Goal: Complete application form

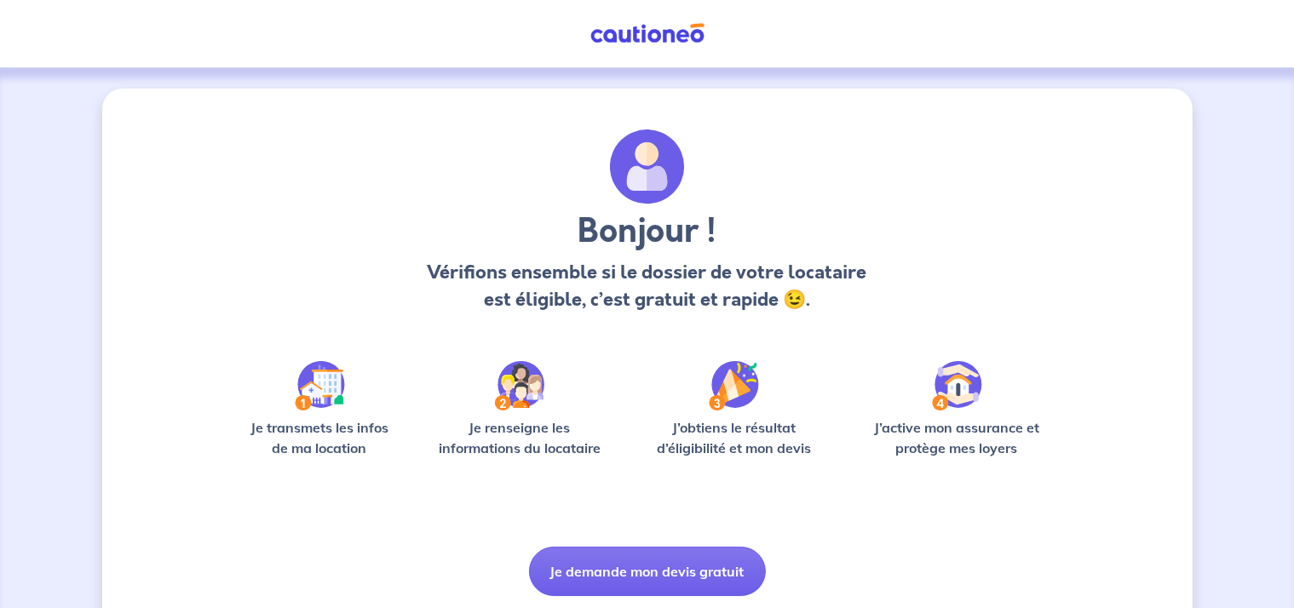
click at [417, 449] on div "Je transmets les infos de ma location Je renseigne les informations du locatair…" at bounding box center [648, 416] width 818 height 111
click at [314, 430] on p "Je transmets les infos de ma location" at bounding box center [320, 438] width 163 height 41
drag, startPoint x: 321, startPoint y: 355, endPoint x: 320, endPoint y: 373, distance: 17.9
click at [320, 364] on div "Bonjour ! Vérifions ensemble si le dossier de votre locataire est éligible, c’e…" at bounding box center [648, 363] width 818 height 467
click at [320, 373] on img at bounding box center [320, 385] width 50 height 49
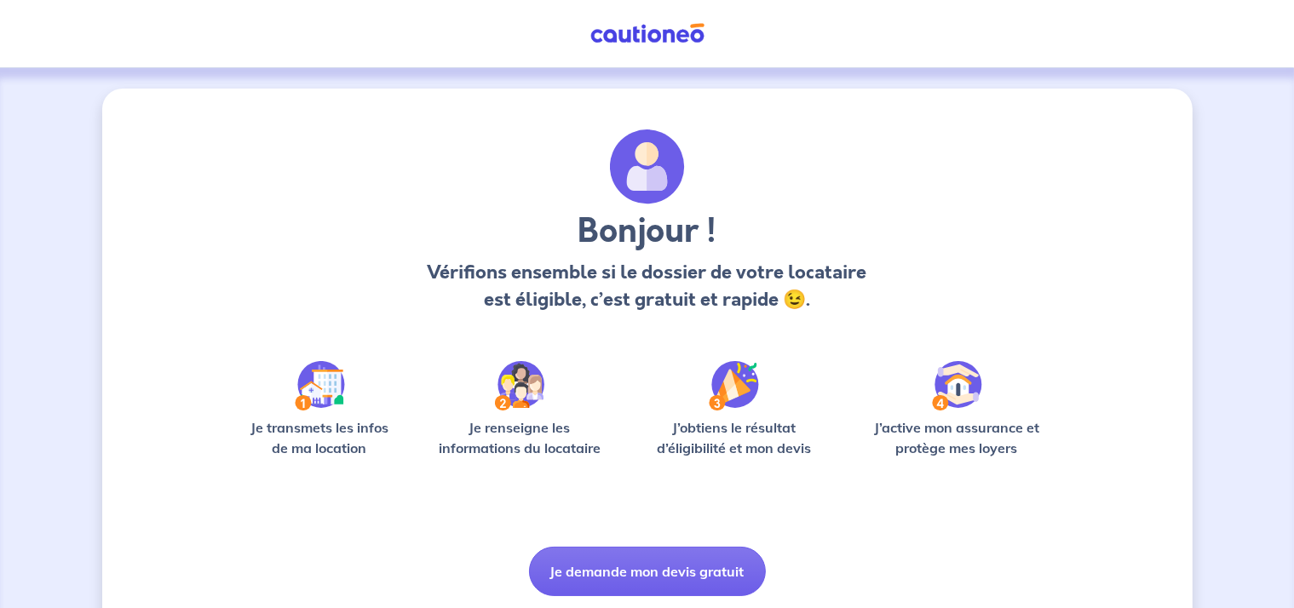
drag, startPoint x: 564, startPoint y: 410, endPoint x: 524, endPoint y: 408, distance: 40.1
click at [562, 410] on div "Je renseigne les informations du locataire" at bounding box center [520, 416] width 183 height 111
drag, startPoint x: 637, startPoint y: 597, endPoint x: 639, endPoint y: 585, distance: 13.0
click at [637, 596] on div "Bonjour ! Vérifions ensemble si le dossier de votre locataire est éligible, c’e…" at bounding box center [647, 367] width 1091 height 556
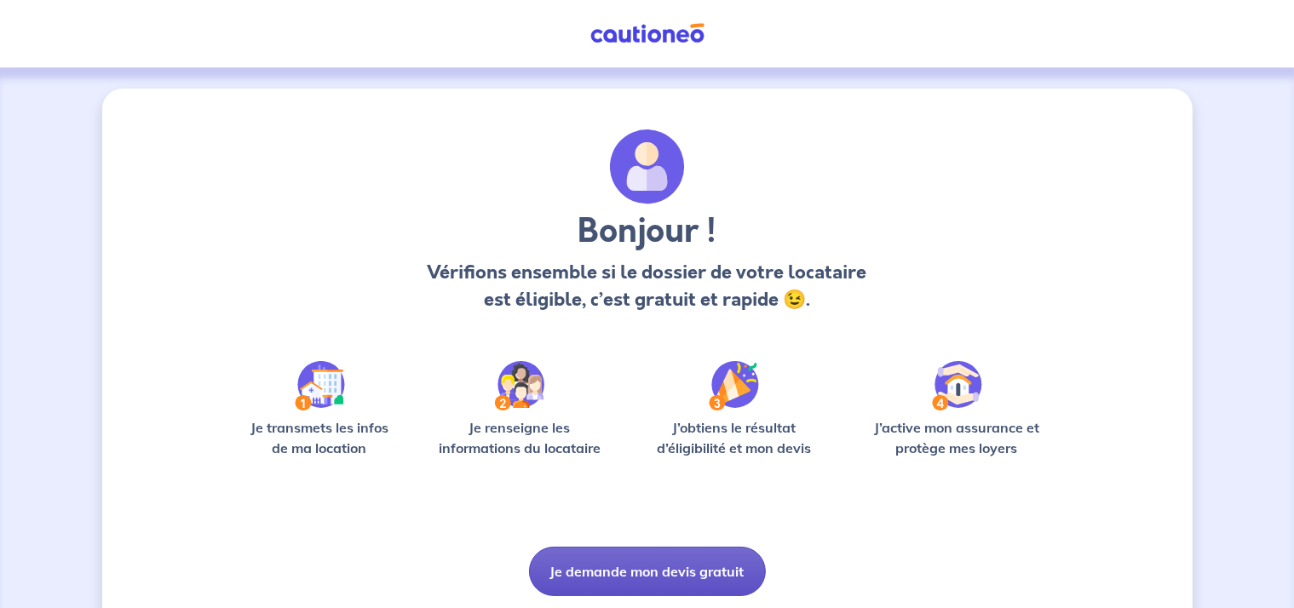
click at [639, 579] on button "Je demande mon devis gratuit" at bounding box center [647, 571] width 237 height 49
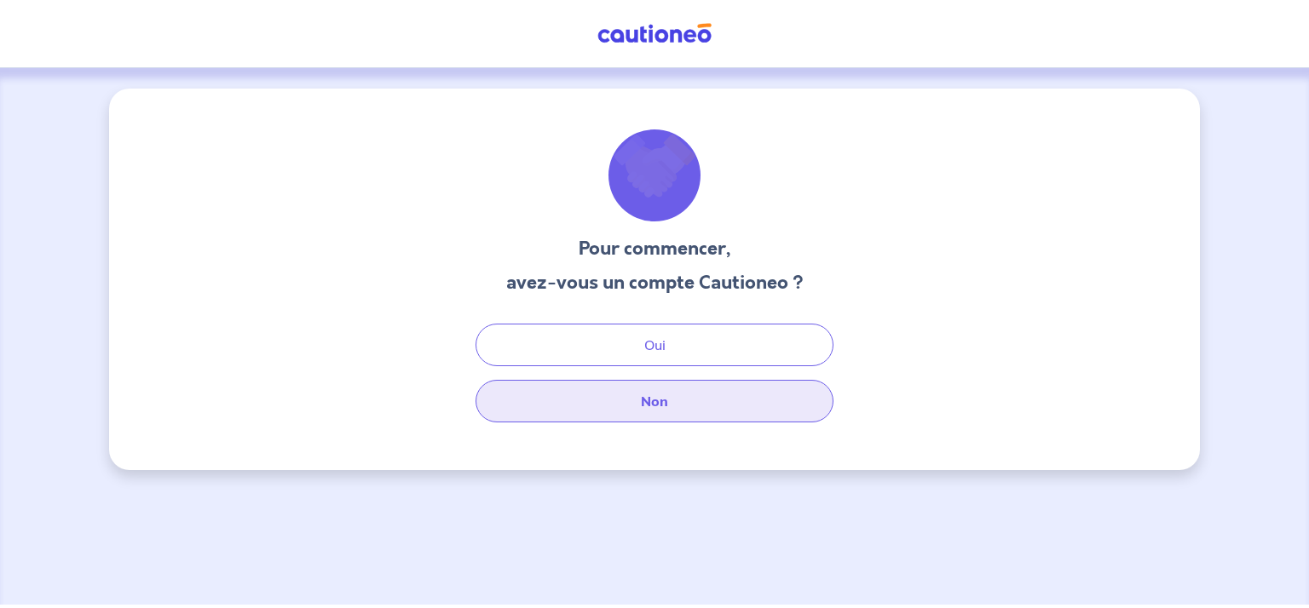
click at [660, 416] on button "Non" at bounding box center [655, 401] width 358 height 43
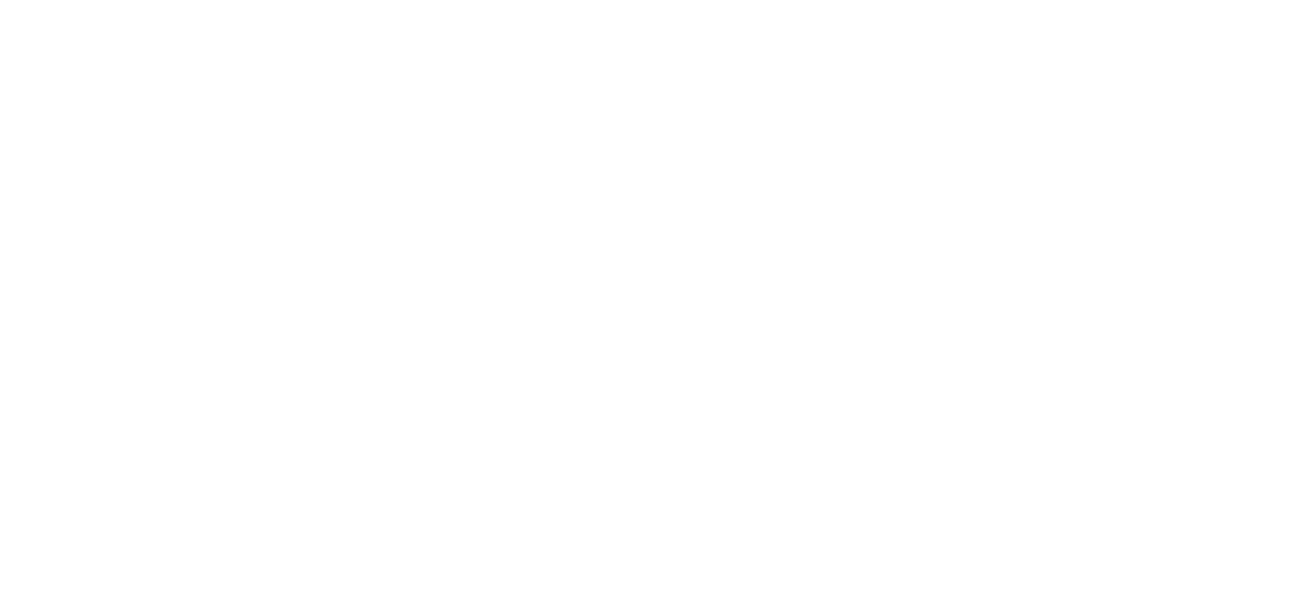
select select "FR"
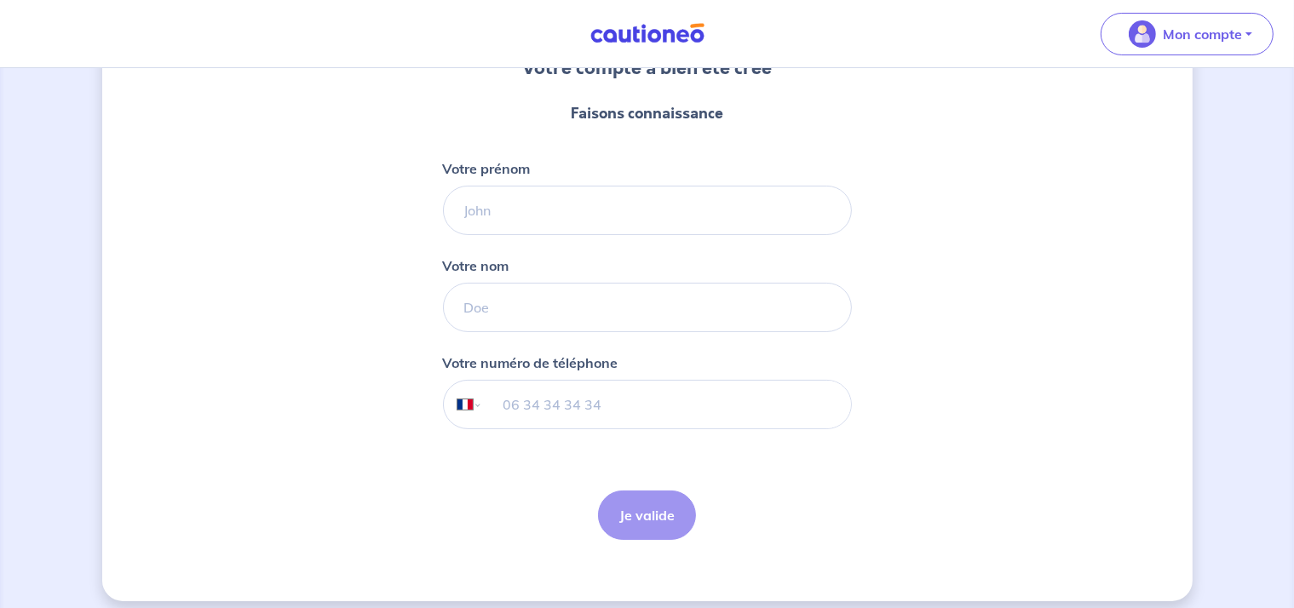
scroll to position [193, 0]
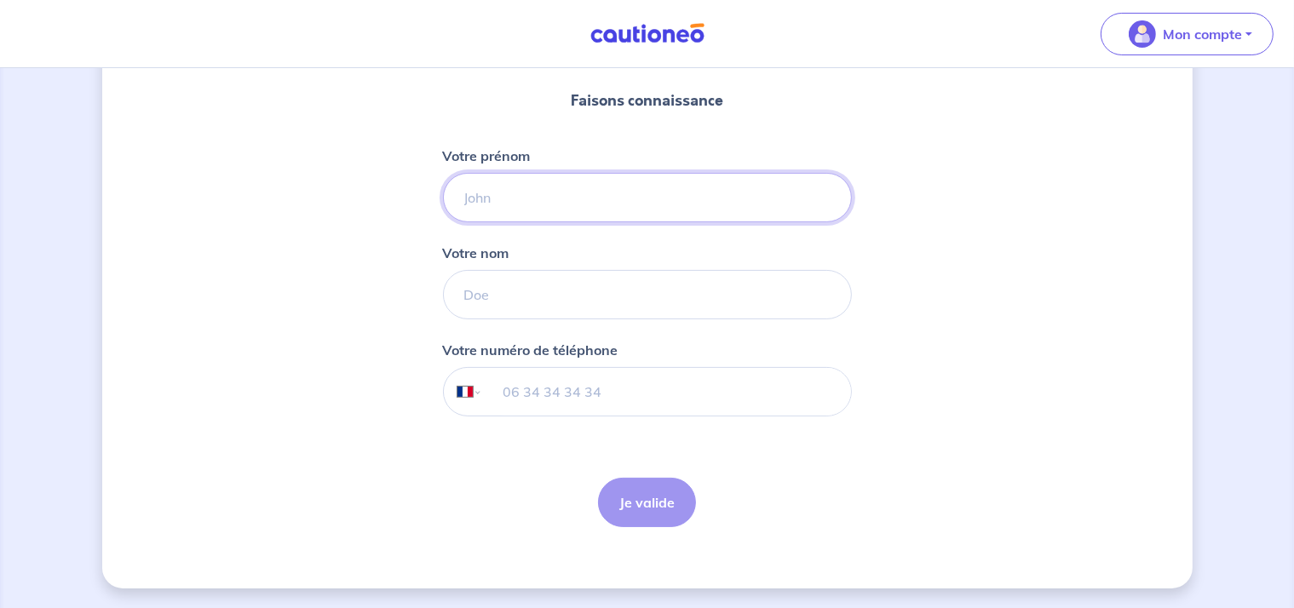
click at [574, 208] on input "Votre prénom" at bounding box center [647, 197] width 409 height 49
type input "R"
type input "[PERSON_NAME]"
click at [518, 297] on input "Votre nom" at bounding box center [647, 294] width 409 height 49
type input "Rocamora"
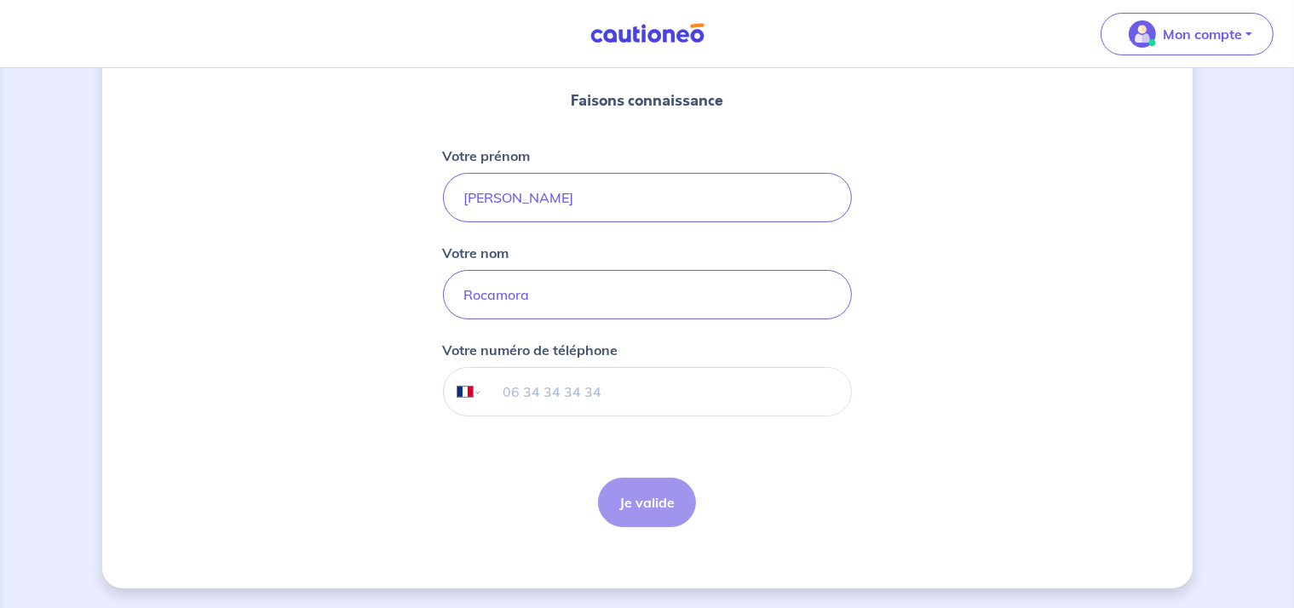
click at [566, 389] on input "tel" at bounding box center [666, 392] width 368 height 48
type input "06 33 56 24 33"
click at [639, 510] on button "Je valide" at bounding box center [647, 502] width 98 height 49
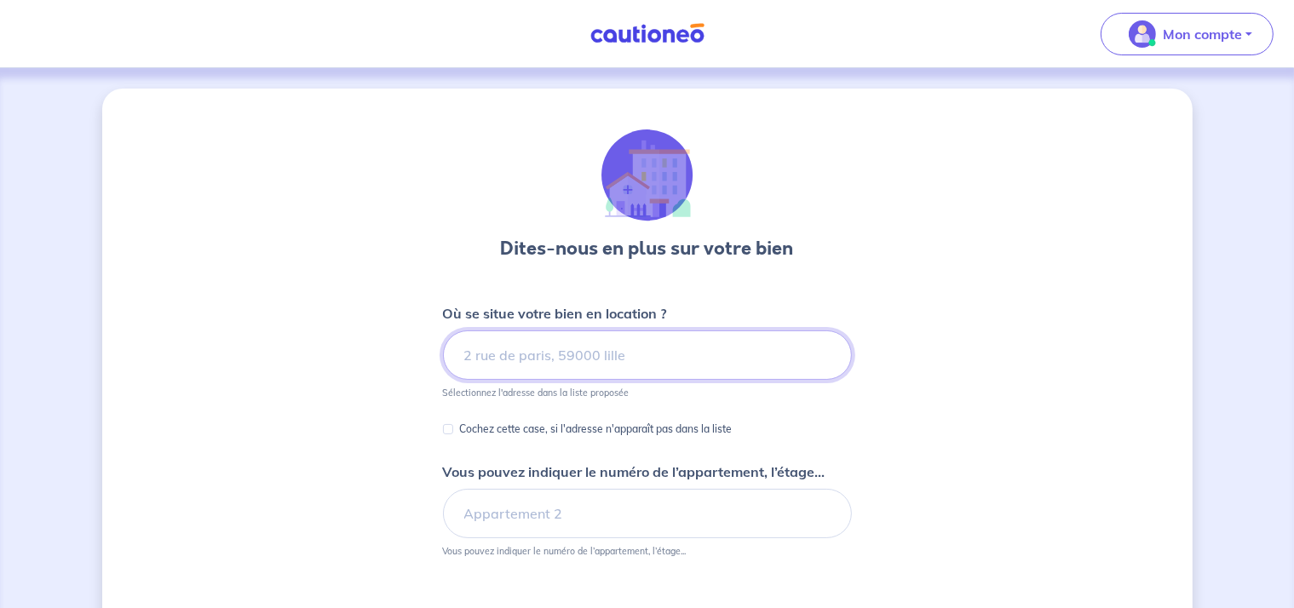
click at [651, 360] on input at bounding box center [647, 355] width 409 height 49
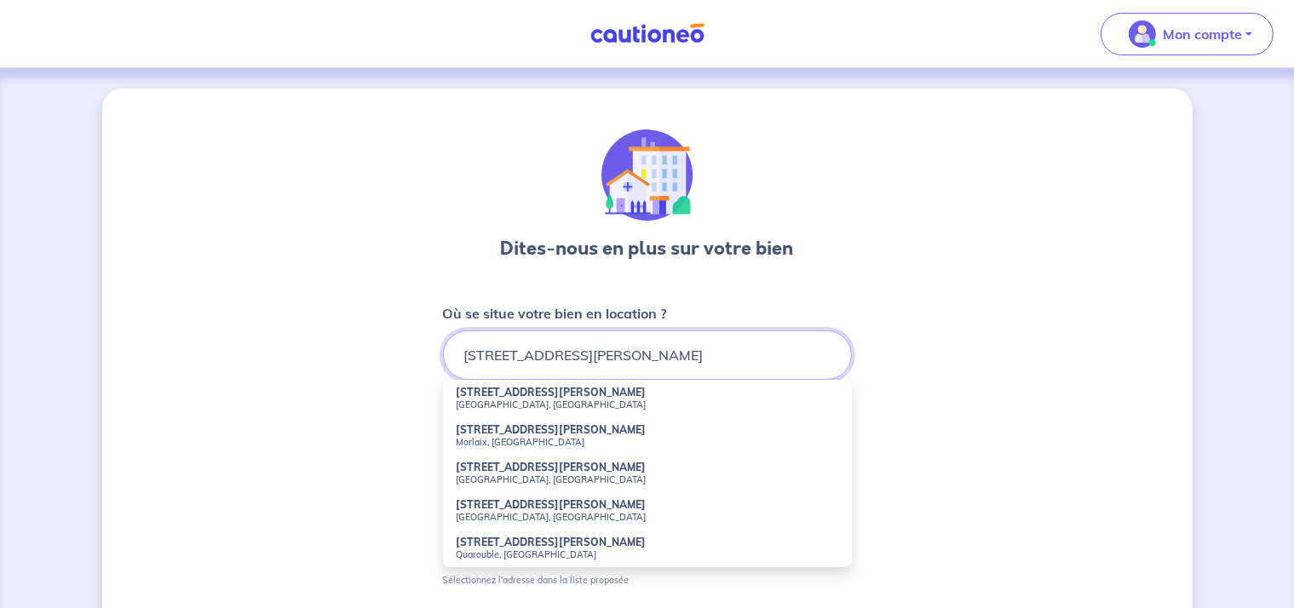
click at [641, 356] on input "[STREET_ADDRESS][PERSON_NAME]" at bounding box center [647, 355] width 409 height 49
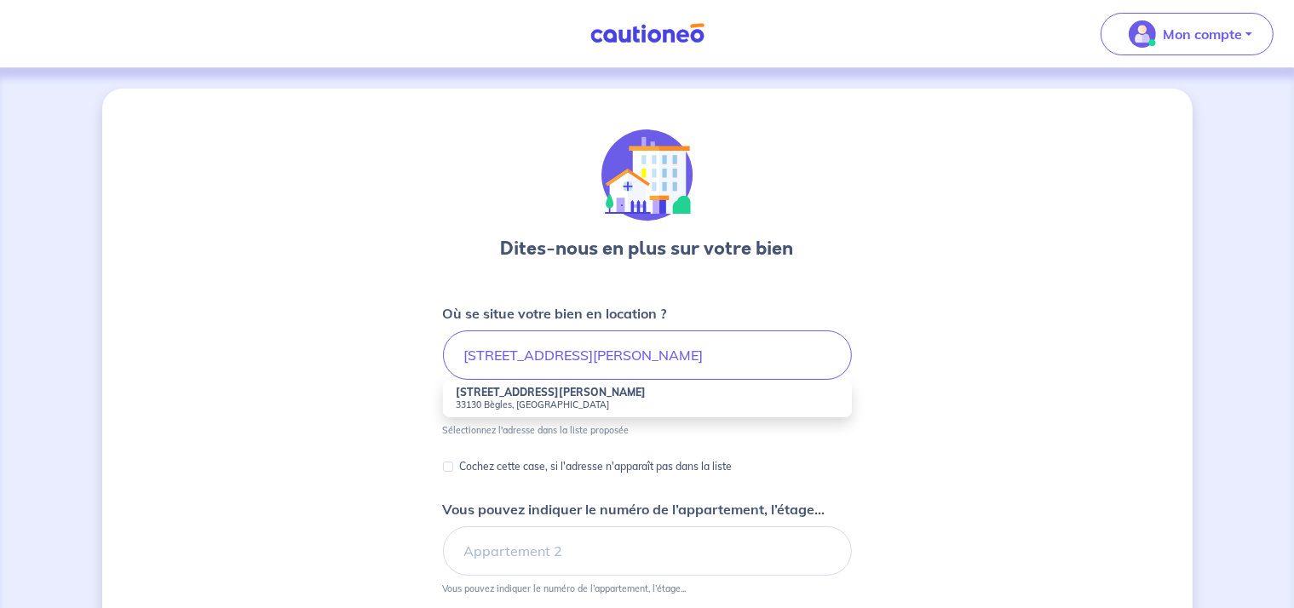
click at [515, 406] on small "33130 Bègles, [GEOGRAPHIC_DATA]" at bounding box center [648, 405] width 382 height 12
type input "[STREET_ADDRESS][PERSON_NAME]"
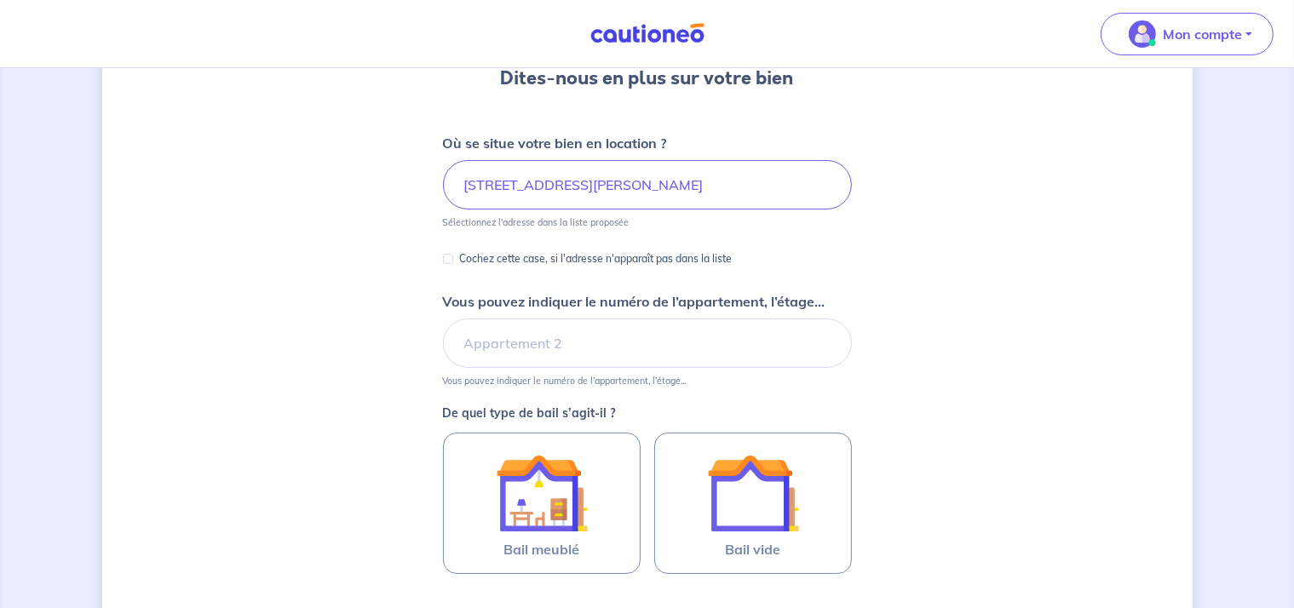
scroll to position [256, 0]
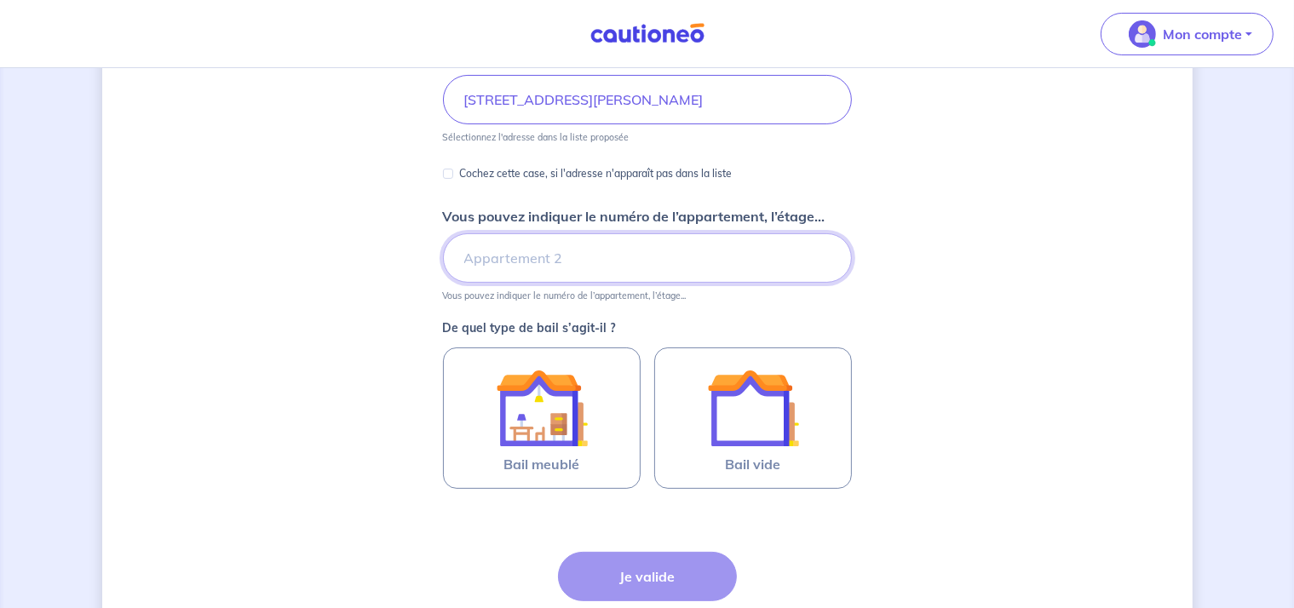
click at [631, 257] on input "Vous pouvez indiquer le numéro de l’appartement, l’étage..." at bounding box center [647, 257] width 409 height 49
click at [375, 280] on div "Dites-nous en plus sur votre bien Où se situe votre bien en location ? [STREET_…" at bounding box center [647, 279] width 1091 height 893
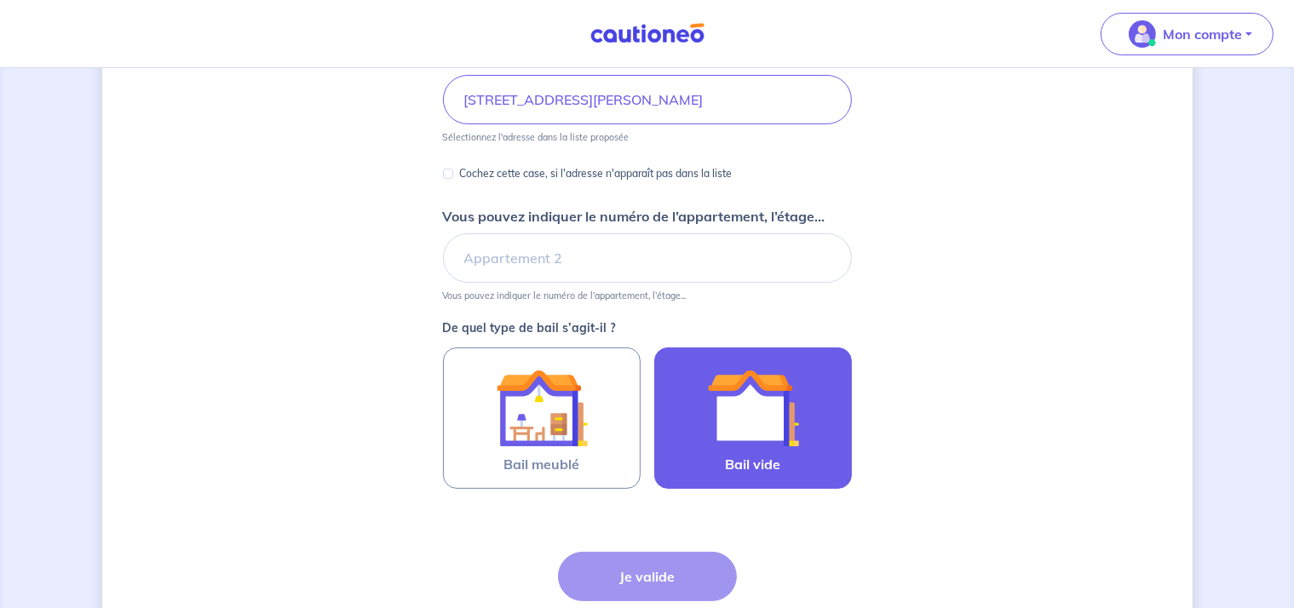
click at [753, 448] on img at bounding box center [753, 408] width 92 height 92
click at [0, 0] on input "Bail vide" at bounding box center [0, 0] width 0 height 0
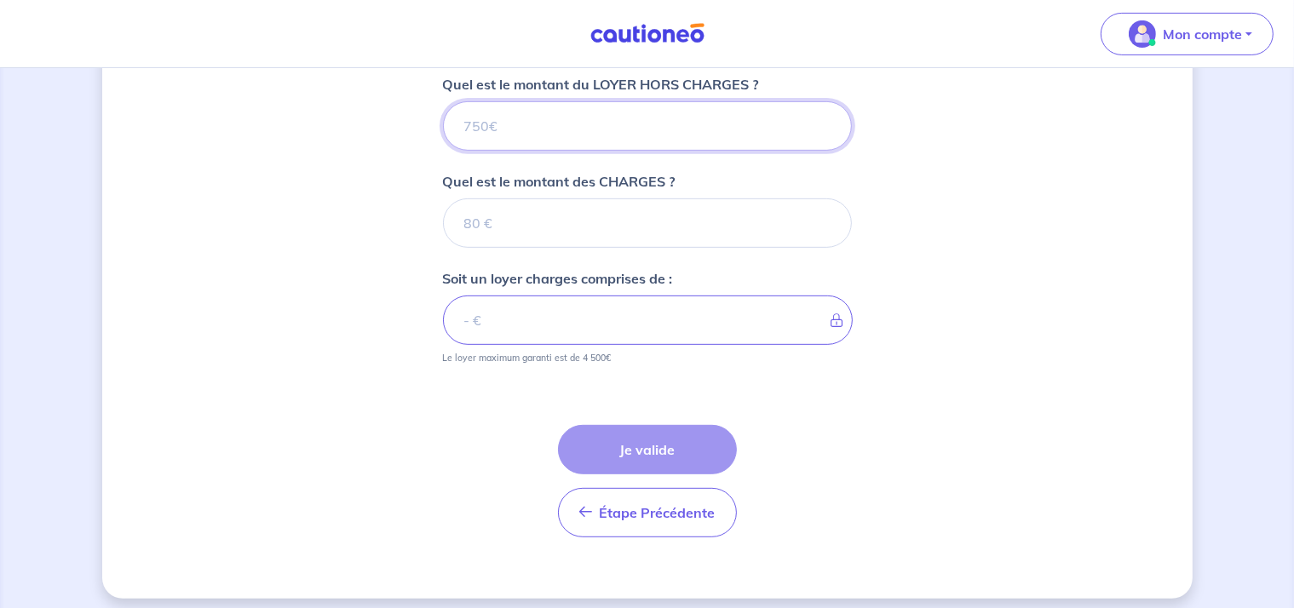
scroll to position [702, 0]
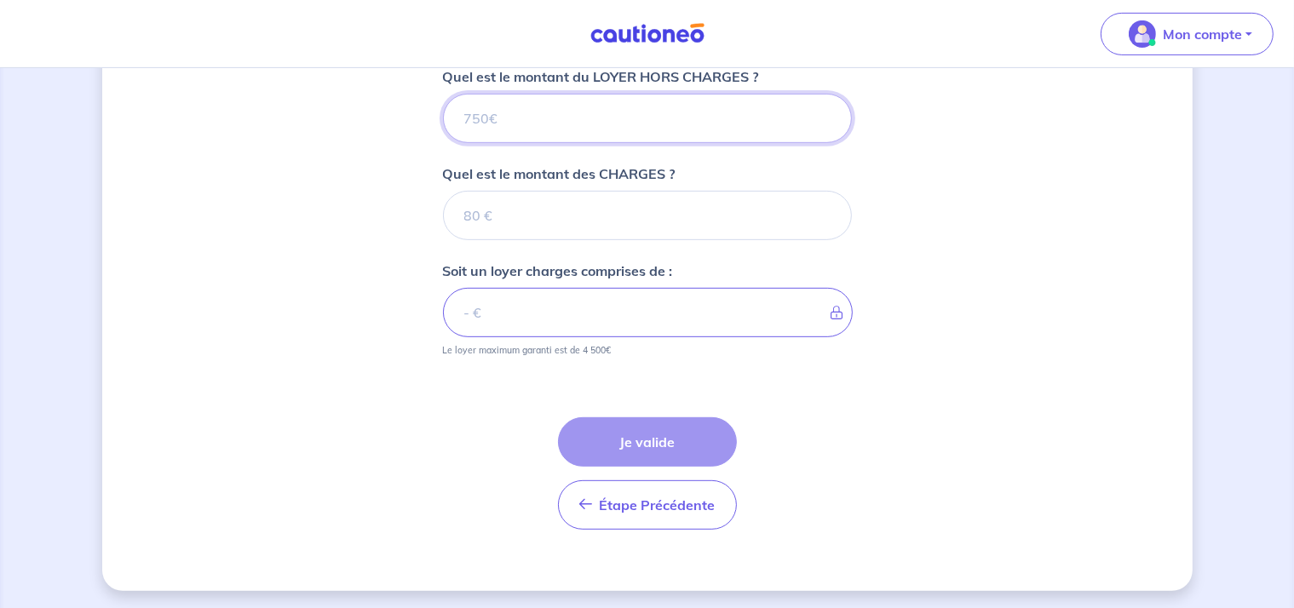
click at [610, 130] on input "Quel est le montant du LOYER HORS CHARGES ?" at bounding box center [647, 118] width 409 height 49
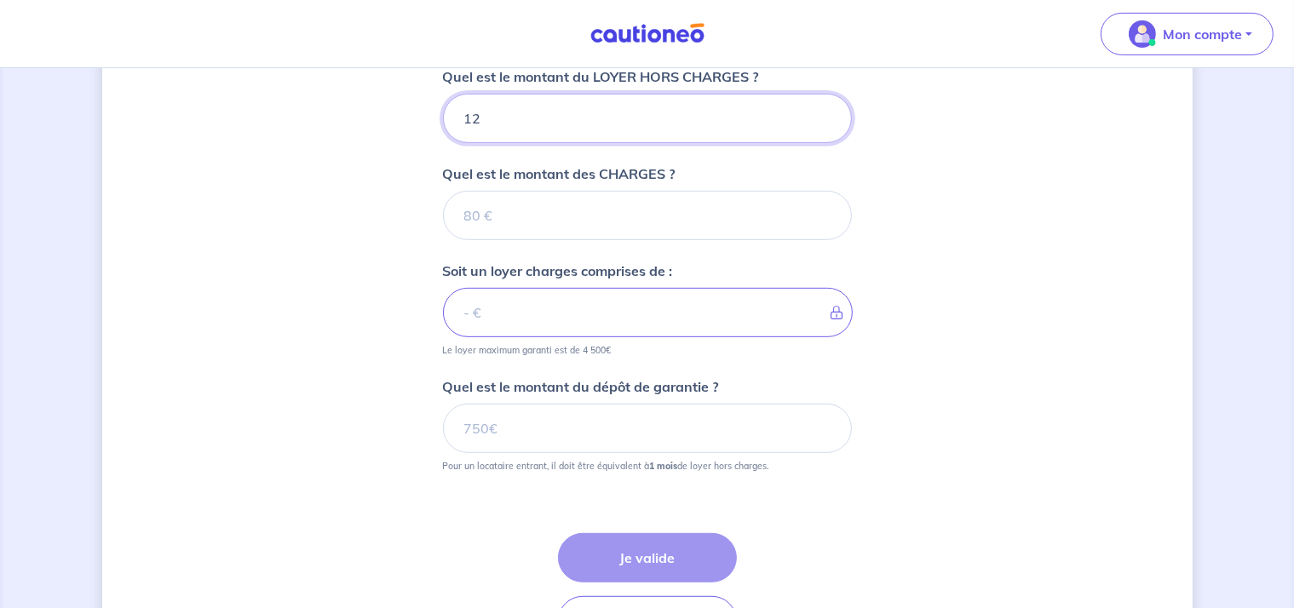
type input "120"
type input "1200"
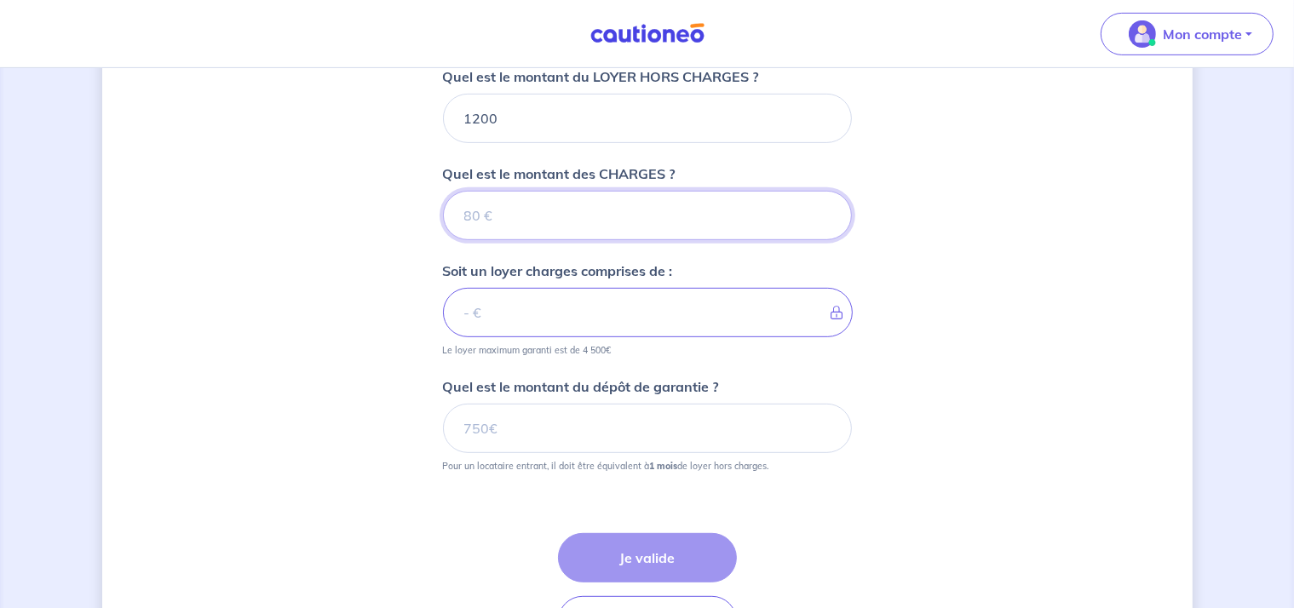
click at [630, 210] on input "Quel est le montant des CHARGES ?" at bounding box center [647, 215] width 409 height 49
type input "40"
type input "1240"
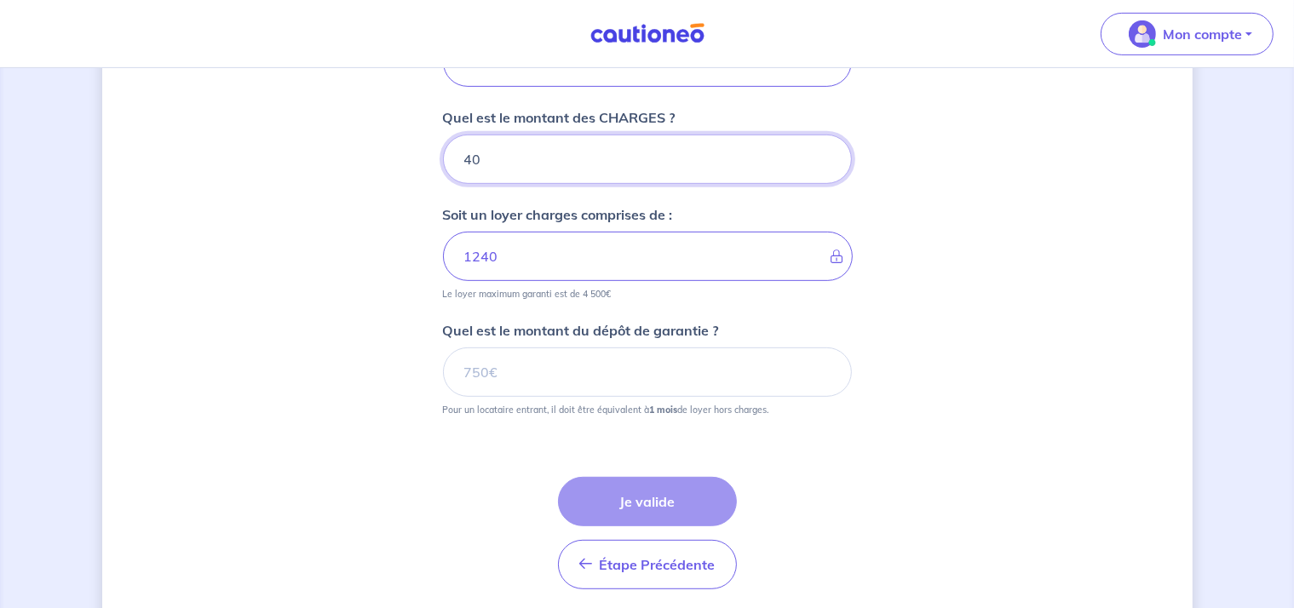
scroll to position [787, 0]
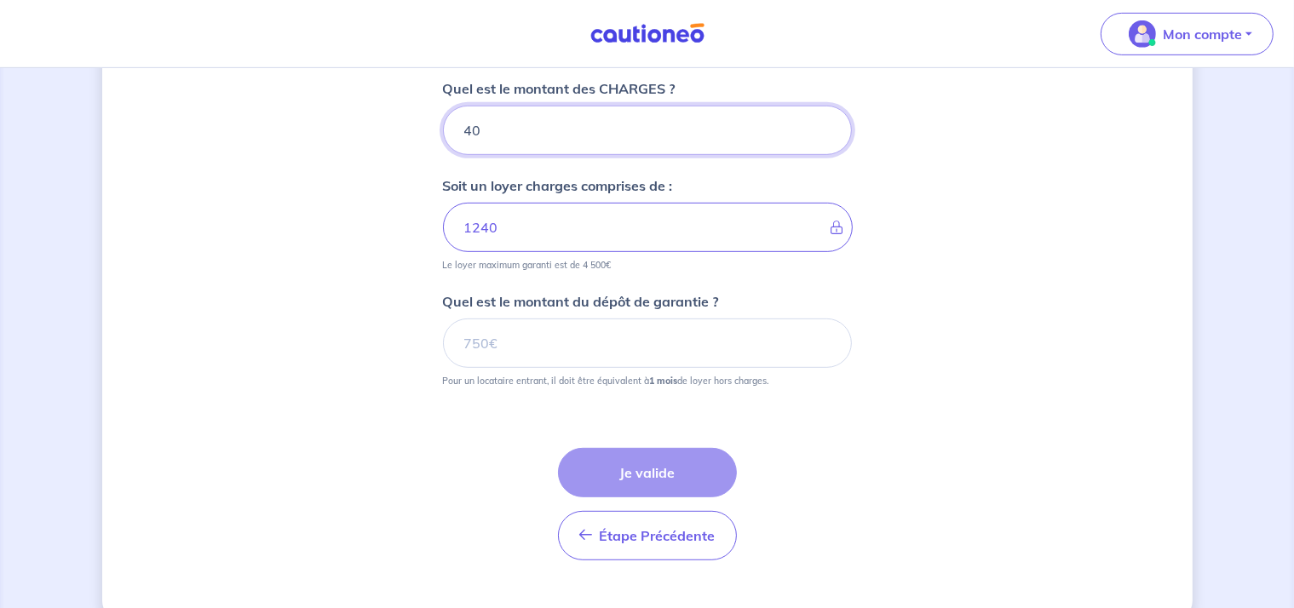
type input "40"
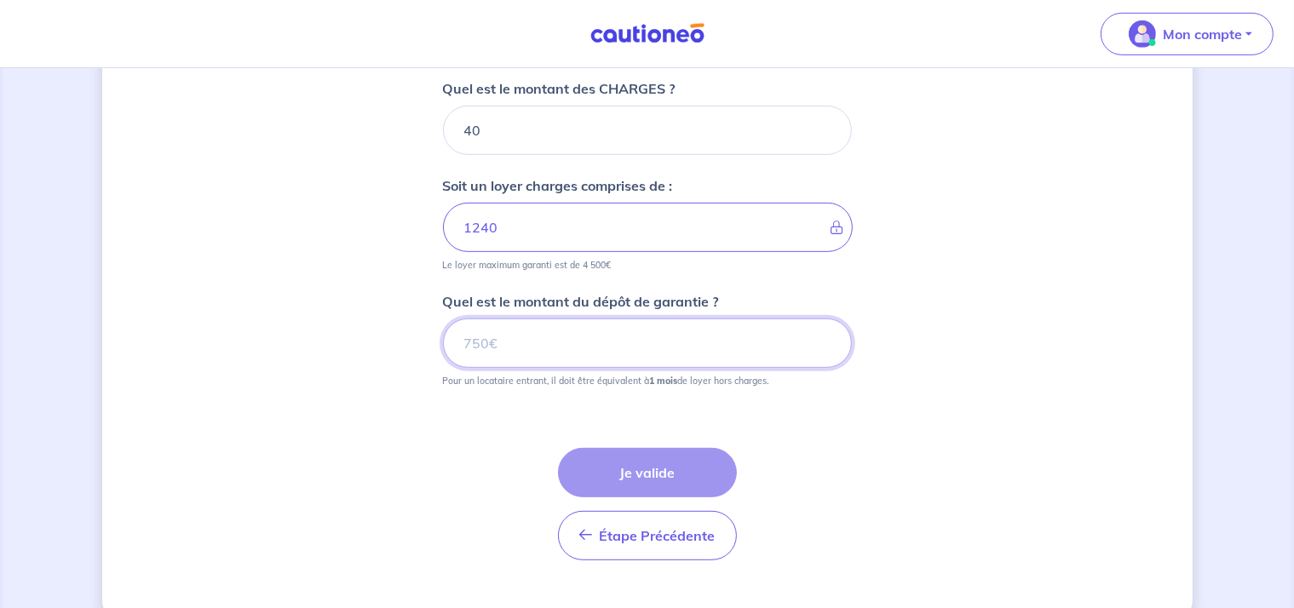
click at [542, 325] on input "Quel est le montant du dépôt de garantie ?" at bounding box center [647, 343] width 409 height 49
type input "1200"
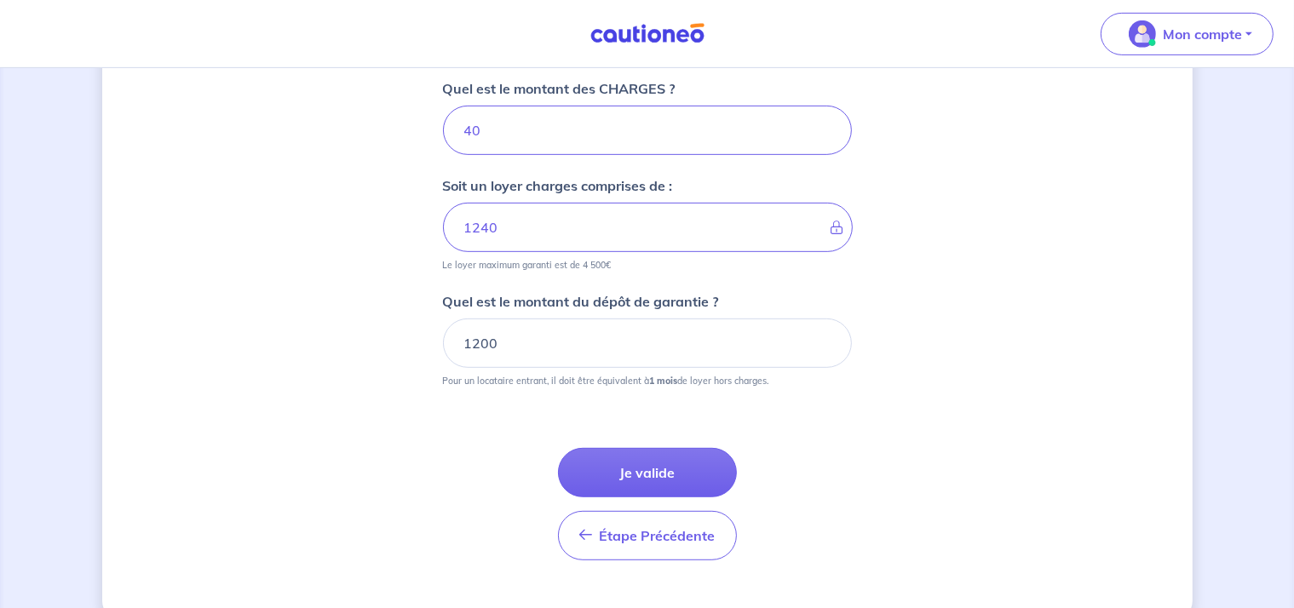
click at [614, 472] on button "Je valide" at bounding box center [647, 472] width 179 height 49
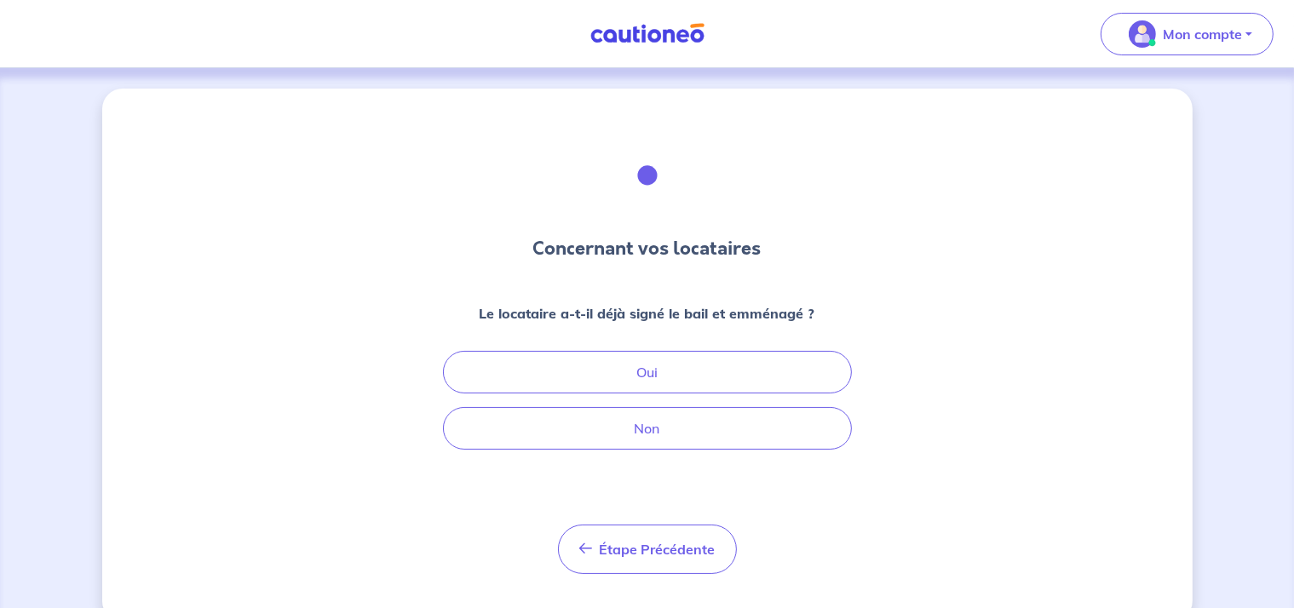
scroll to position [33, 0]
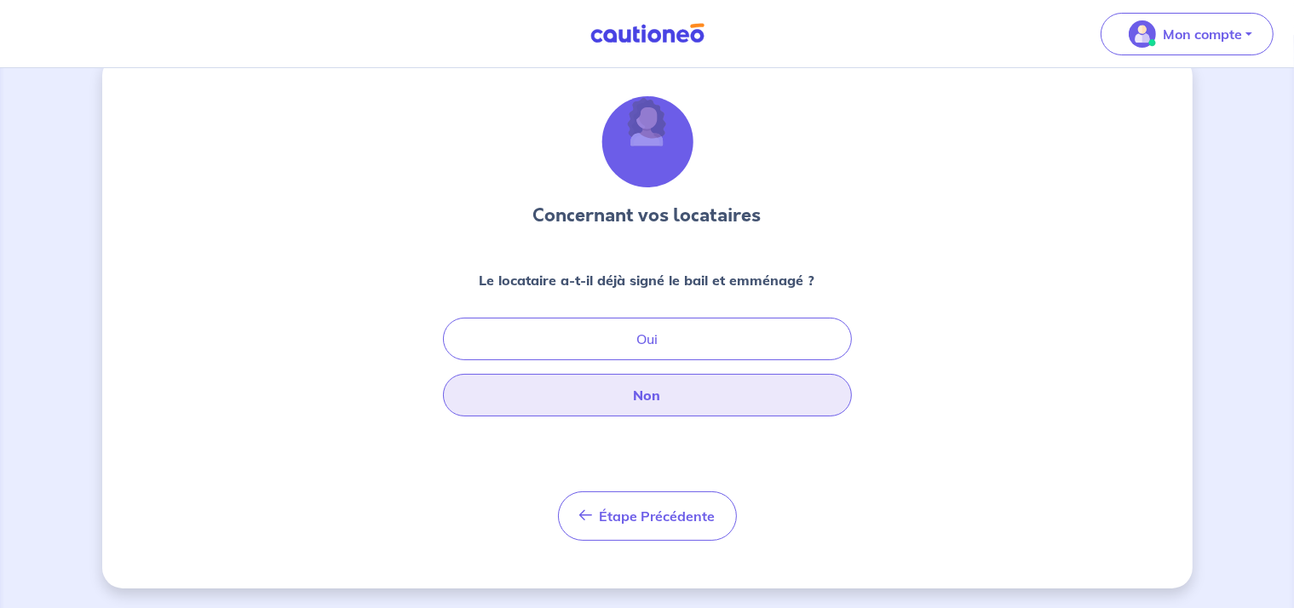
click at [661, 411] on button "Non" at bounding box center [647, 395] width 409 height 43
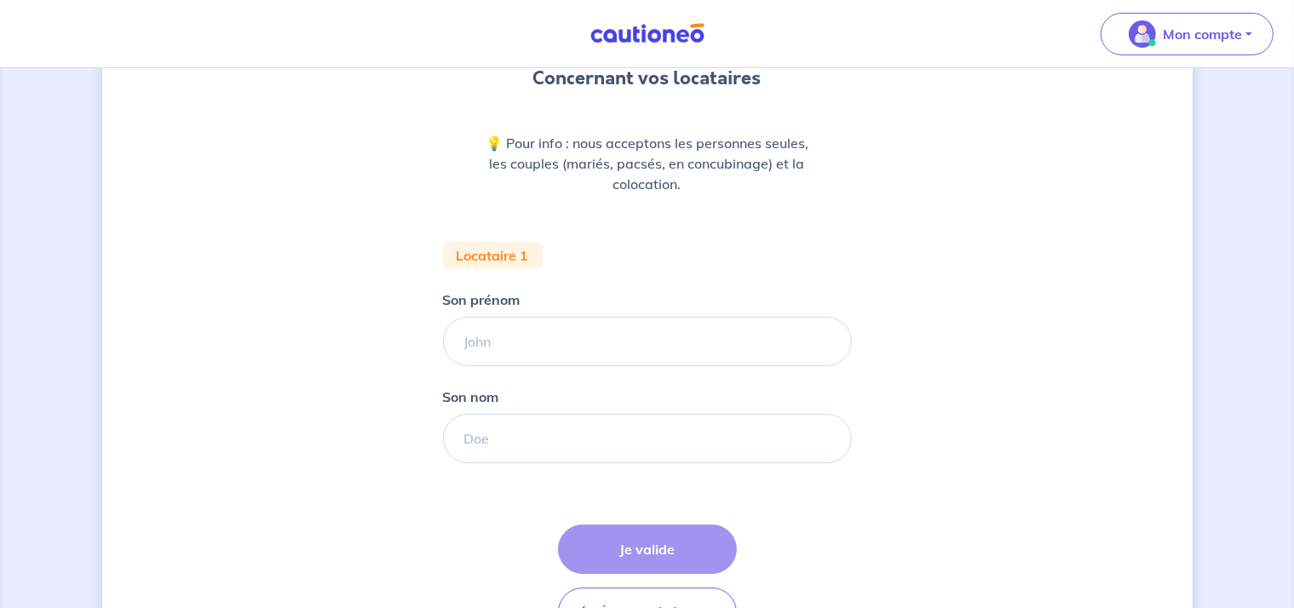
scroll to position [256, 0]
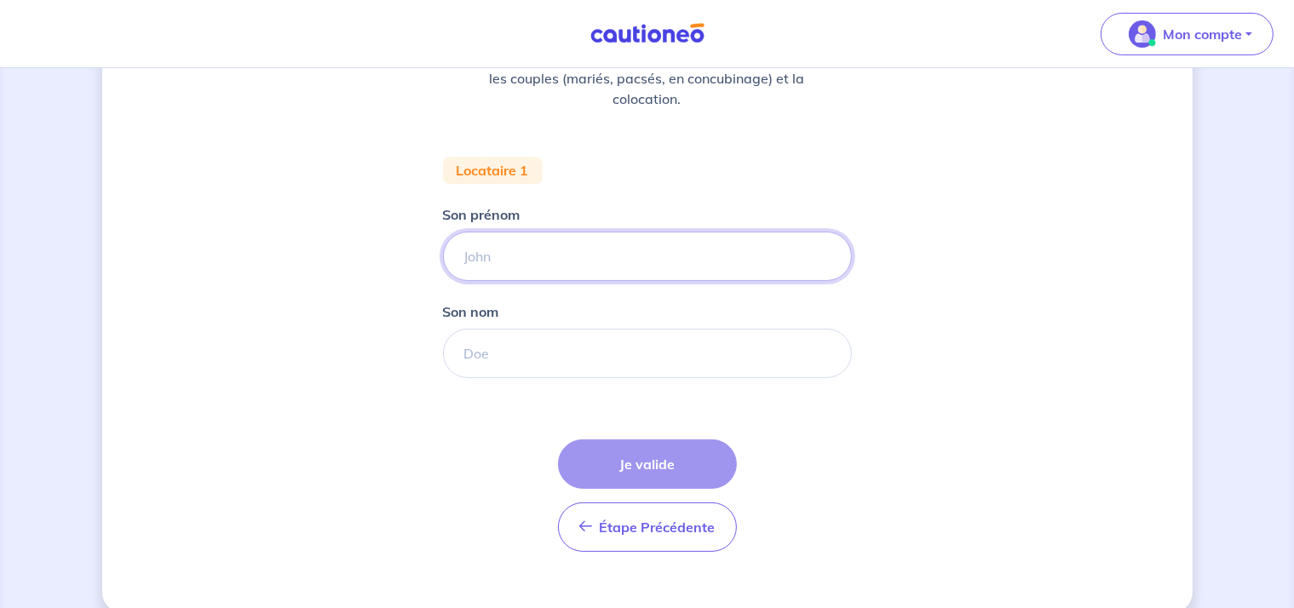
click at [504, 239] on input "Son prénom" at bounding box center [647, 256] width 409 height 49
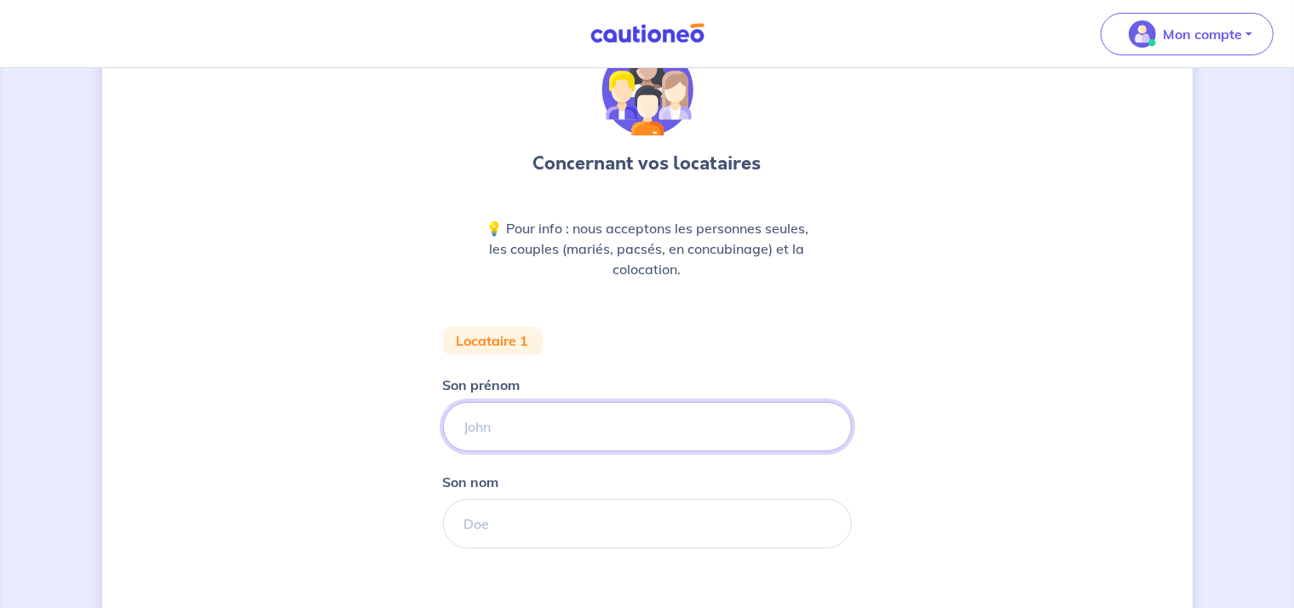
scroll to position [280, 0]
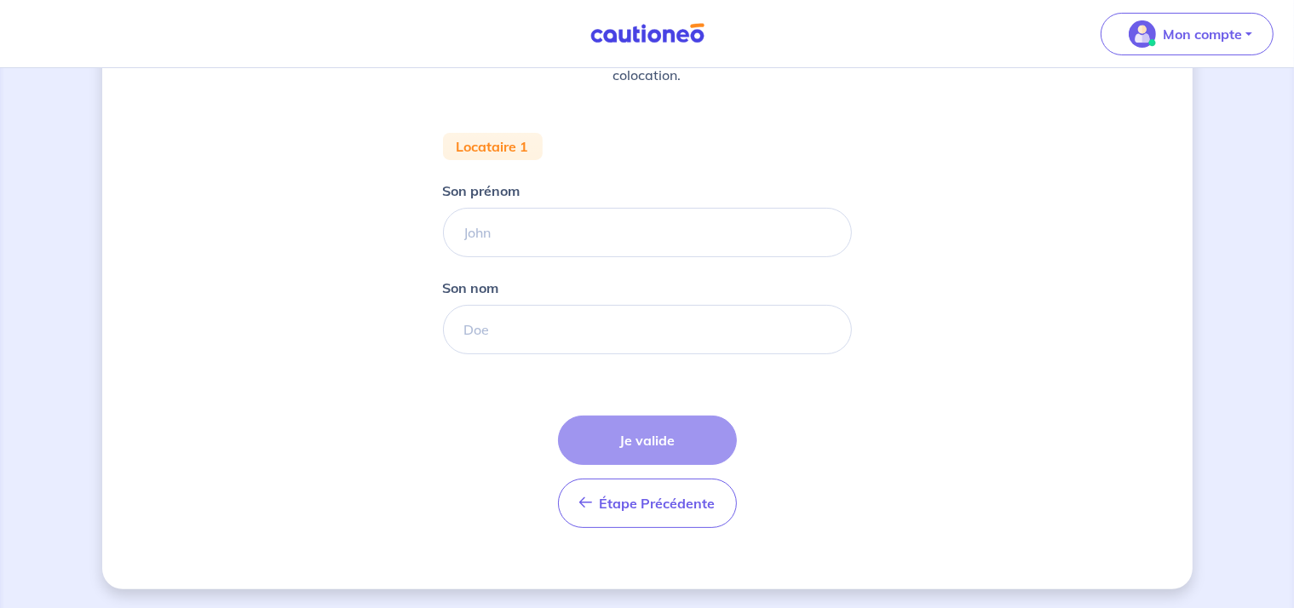
click at [624, 441] on div "Étape Précédente Précédent Je valide Je valide" at bounding box center [647, 472] width 179 height 112
click at [554, 230] on input "Son prénom" at bounding box center [647, 232] width 409 height 49
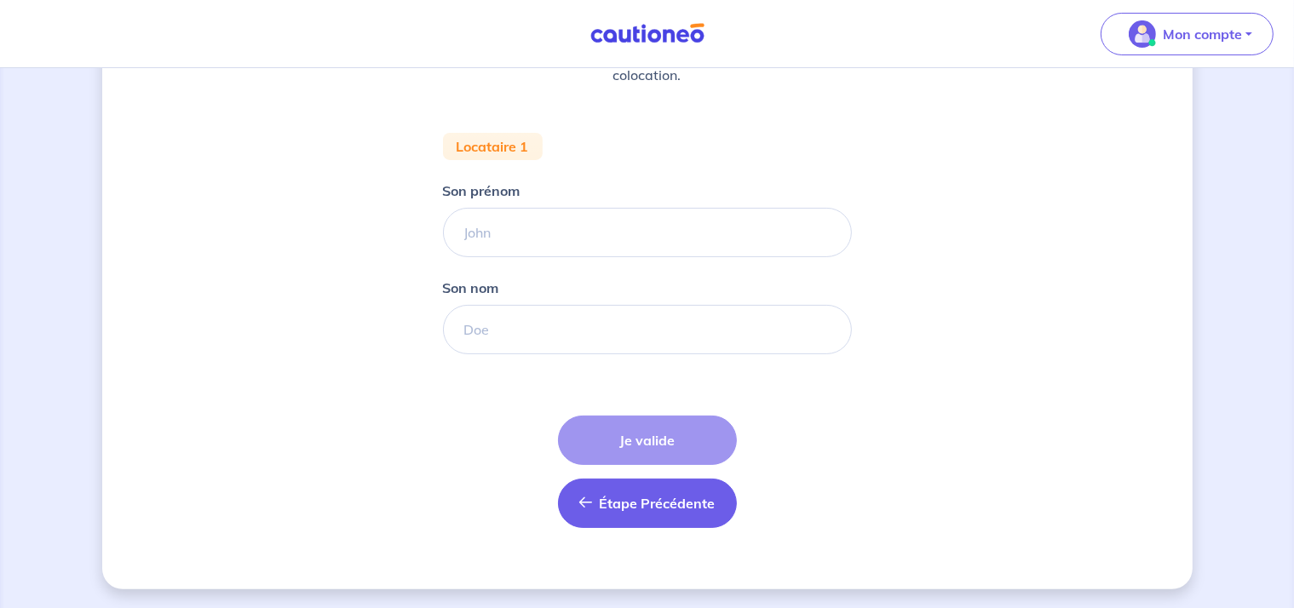
click at [603, 509] on span "Étape Précédente" at bounding box center [658, 503] width 116 height 17
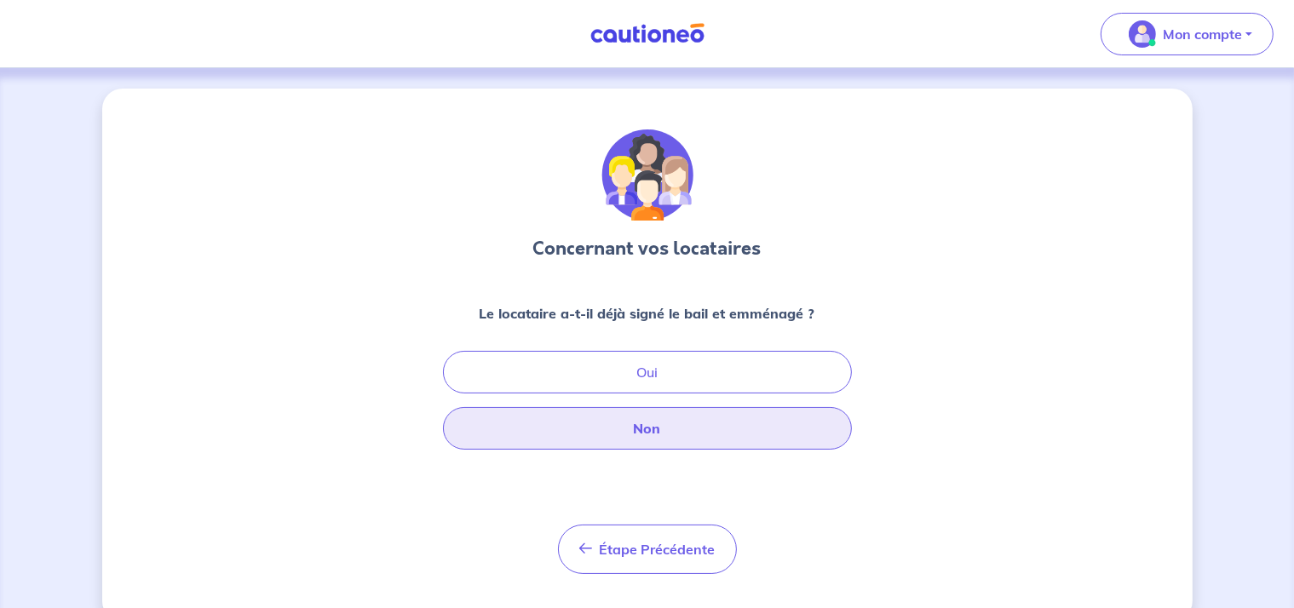
click at [656, 418] on button "Non" at bounding box center [647, 428] width 409 height 43
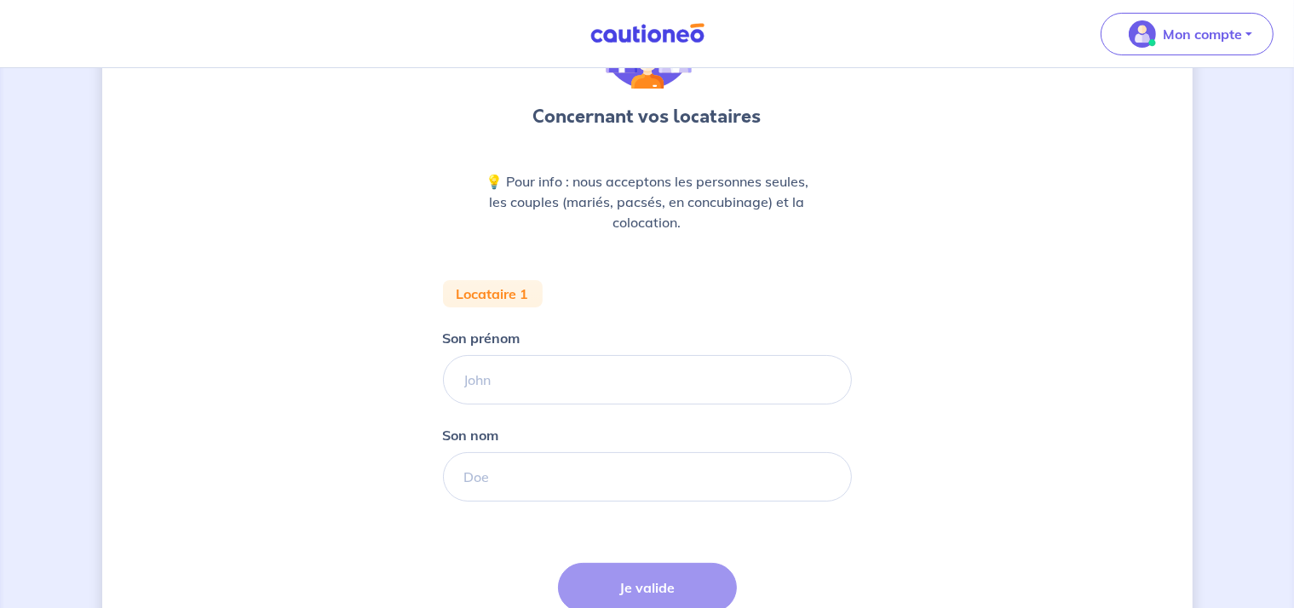
scroll to position [280, 0]
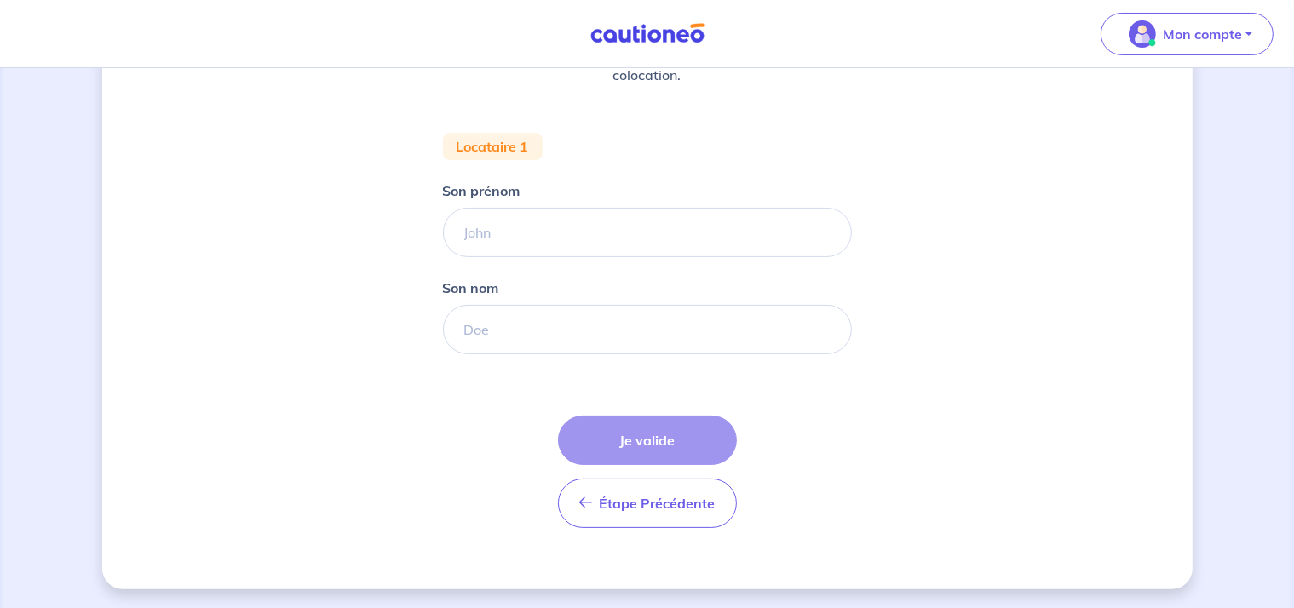
click at [628, 446] on div "Étape Précédente Précédent Je valide Je valide" at bounding box center [647, 472] width 179 height 112
click at [560, 232] on input "Son prénom" at bounding box center [647, 232] width 409 height 49
type input "a"
click at [539, 309] on input "Son nom" at bounding box center [647, 329] width 409 height 49
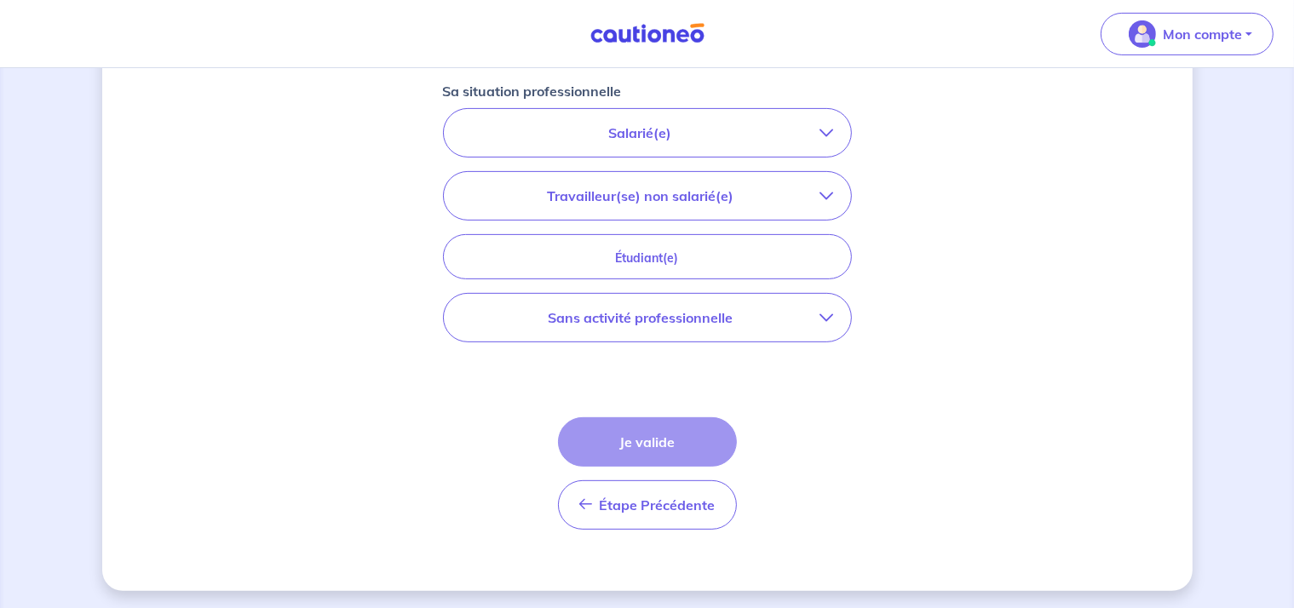
scroll to position [574, 0]
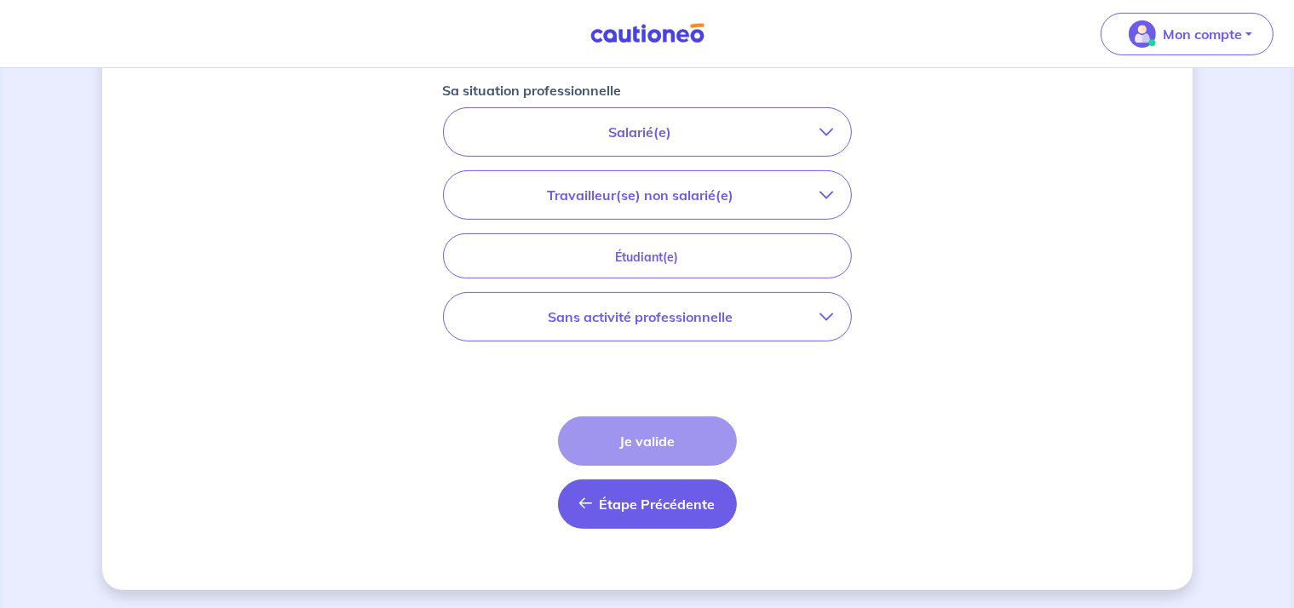
type input "a"
click at [618, 491] on button "Étape Précédente Précédent" at bounding box center [647, 504] width 179 height 49
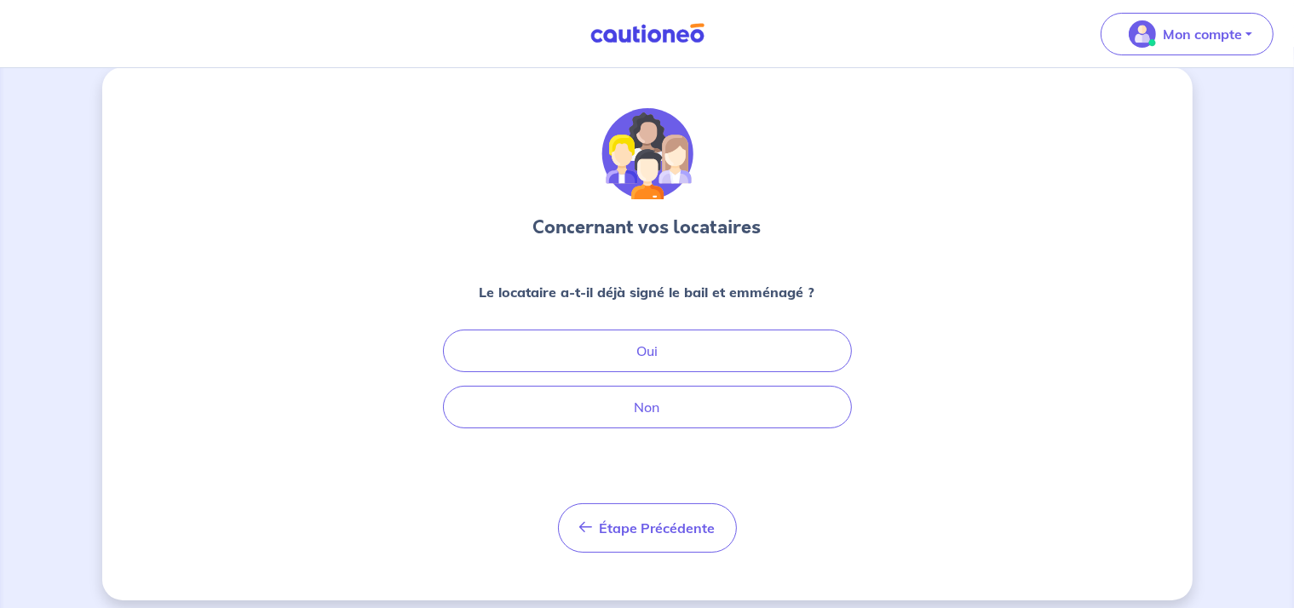
scroll to position [33, 0]
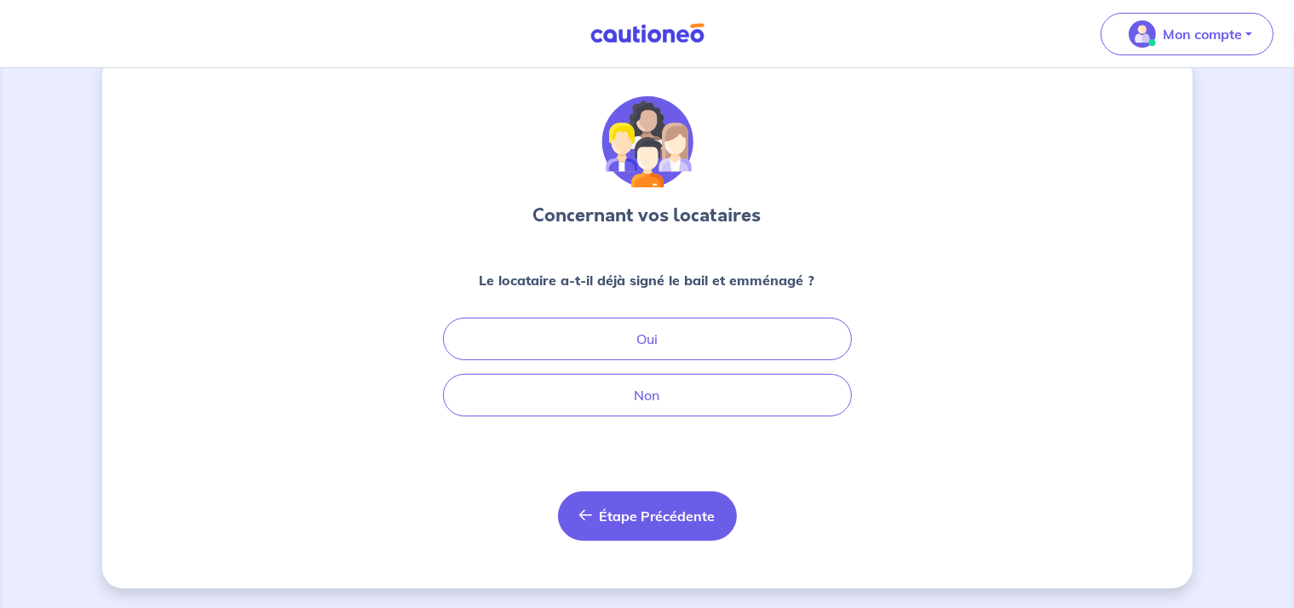
click at [646, 523] on span "Étape Précédente" at bounding box center [658, 516] width 116 height 17
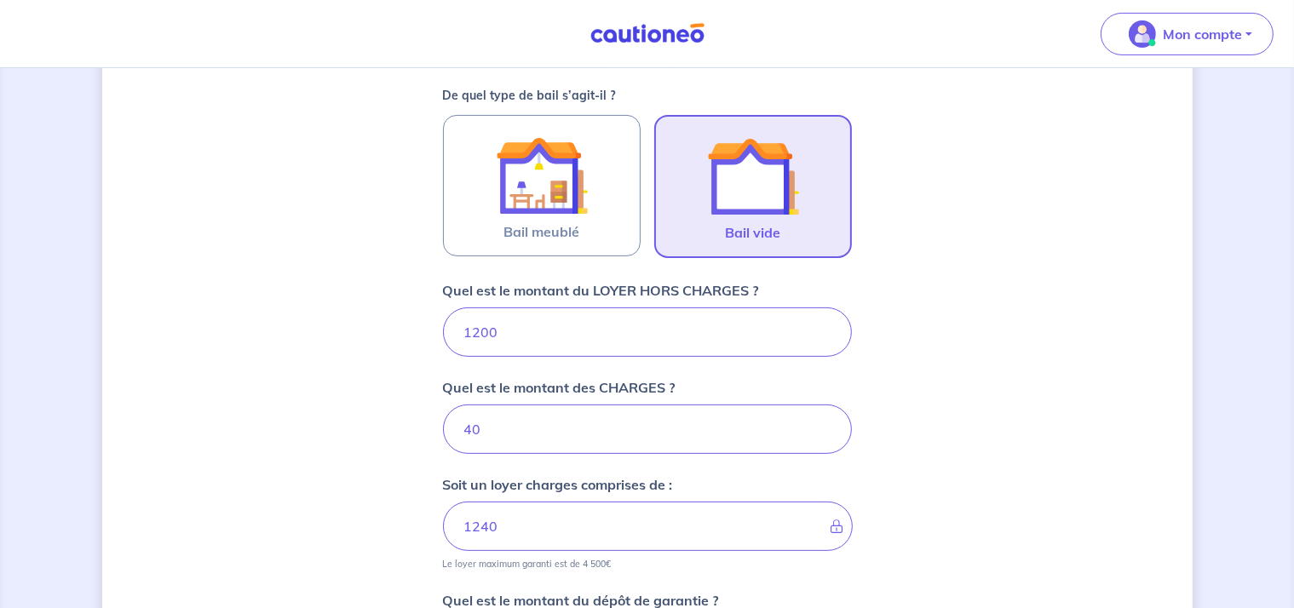
scroll to position [818, 0]
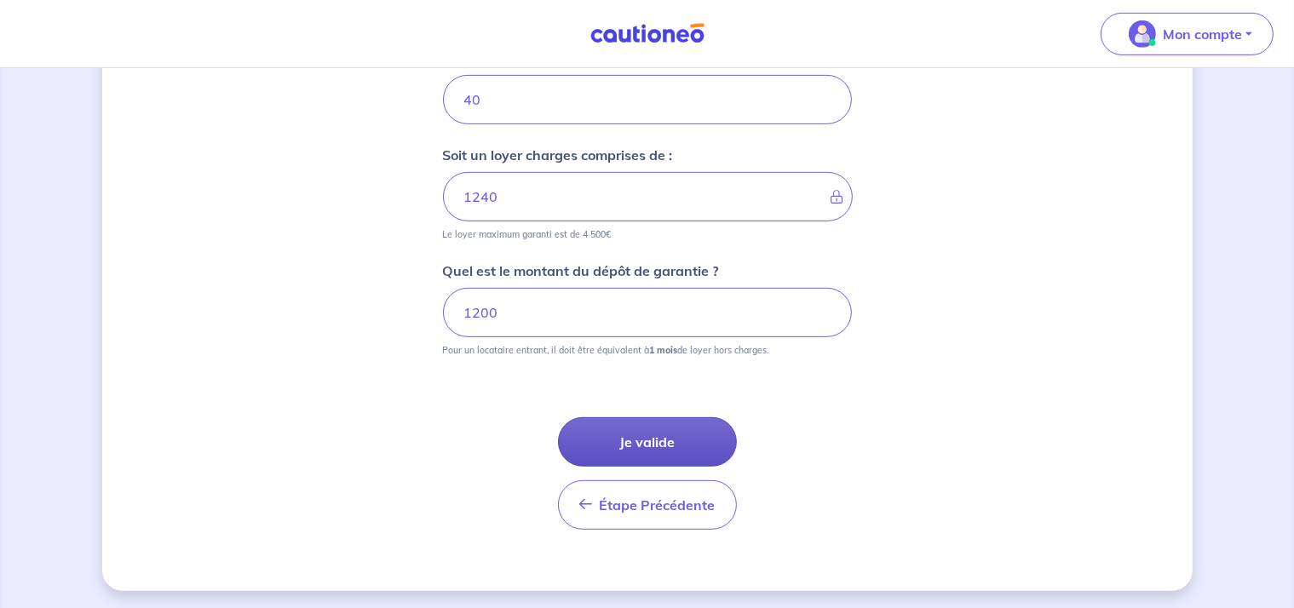
click at [655, 434] on button "Je valide" at bounding box center [647, 442] width 179 height 49
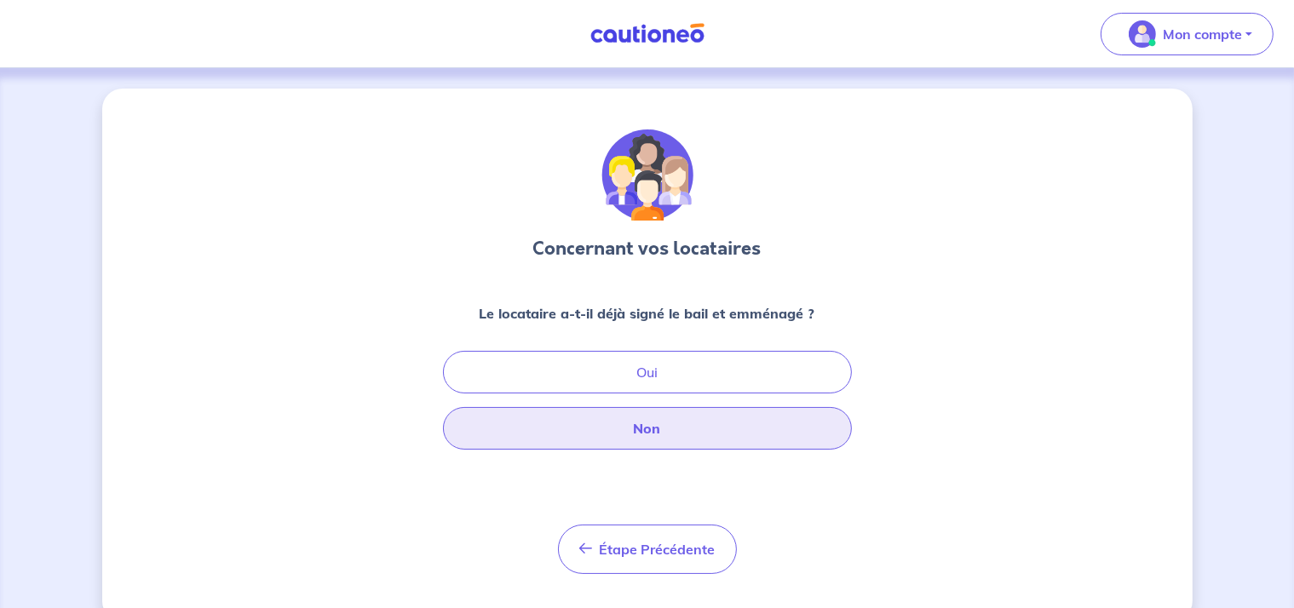
click at [658, 432] on button "Non" at bounding box center [647, 428] width 409 height 43
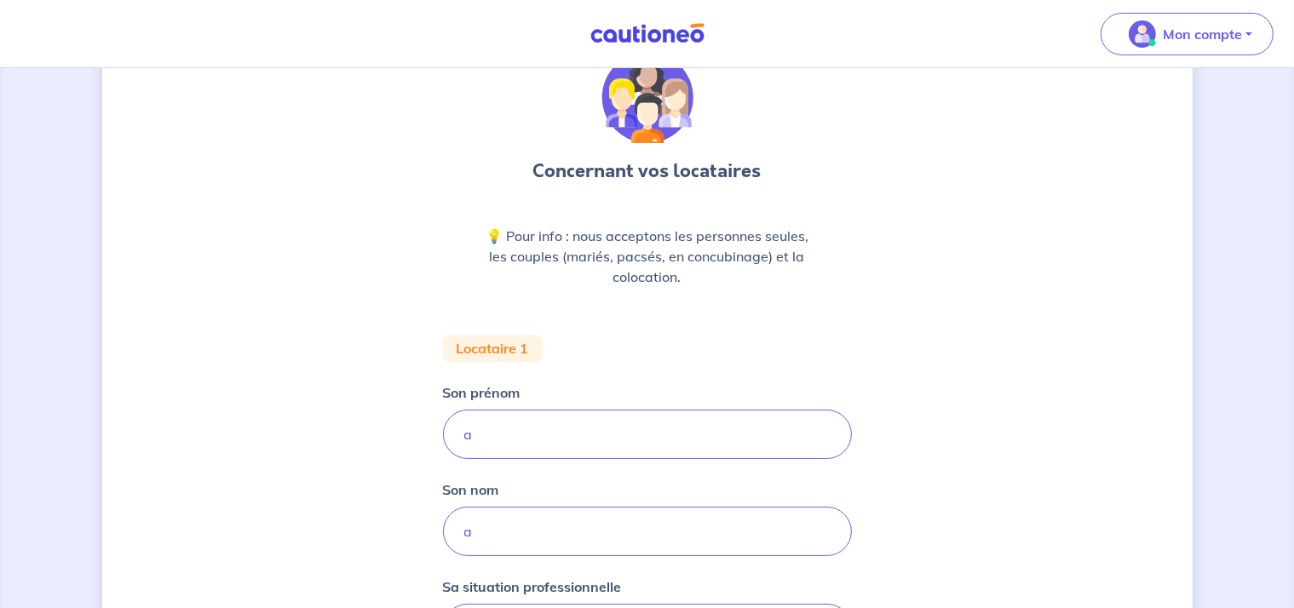
scroll to position [170, 0]
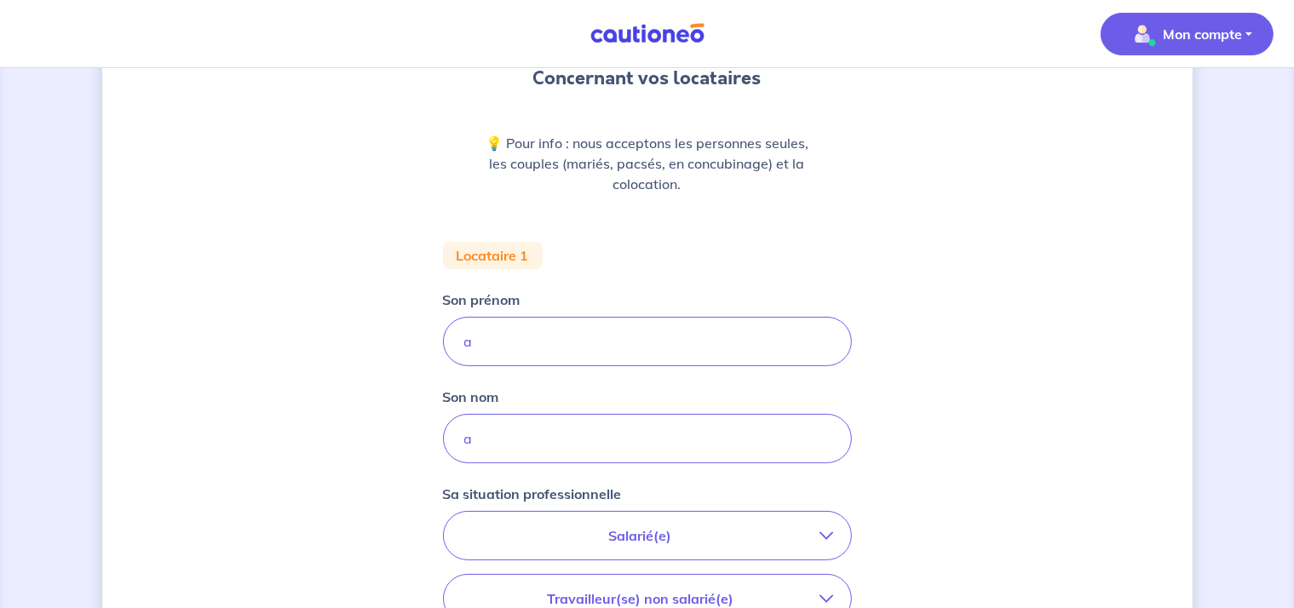
click at [1251, 38] on button "Mon compte" at bounding box center [1187, 34] width 173 height 43
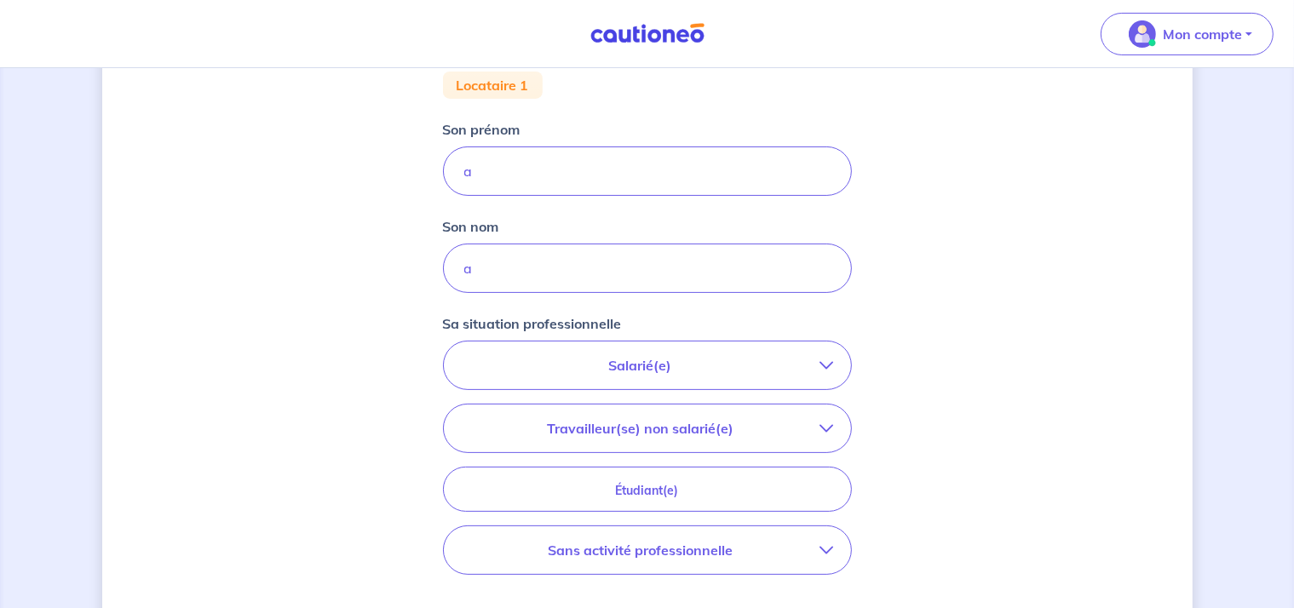
scroll to position [574, 0]
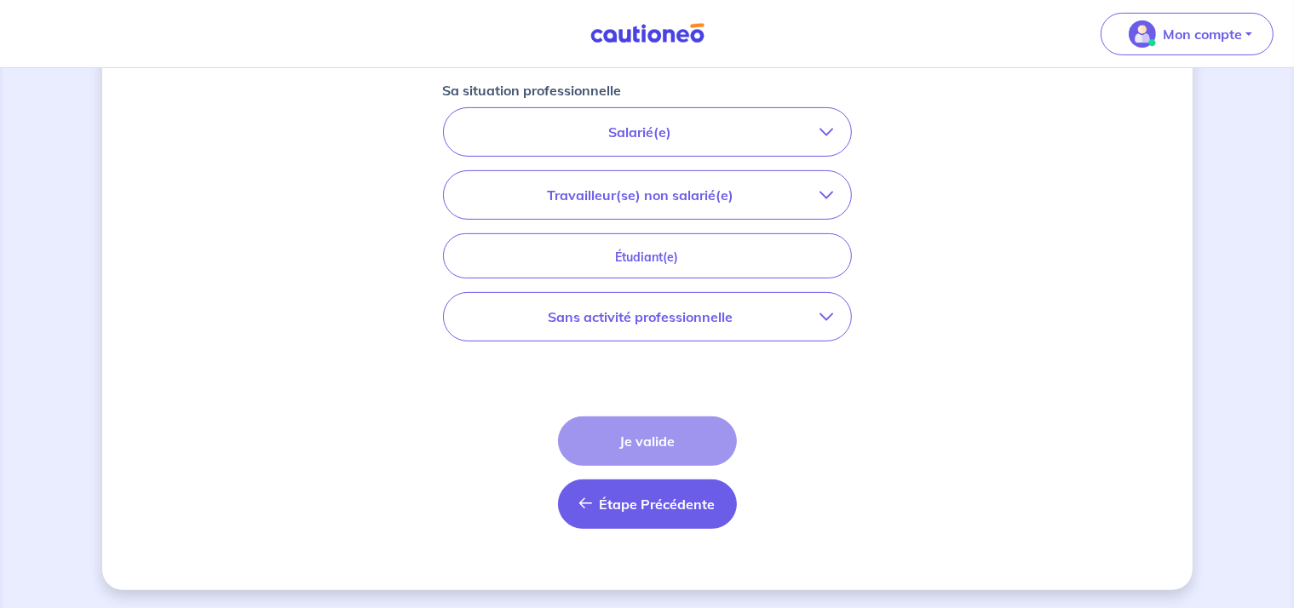
click at [656, 510] on button "Étape Précédente Précédent" at bounding box center [647, 504] width 179 height 49
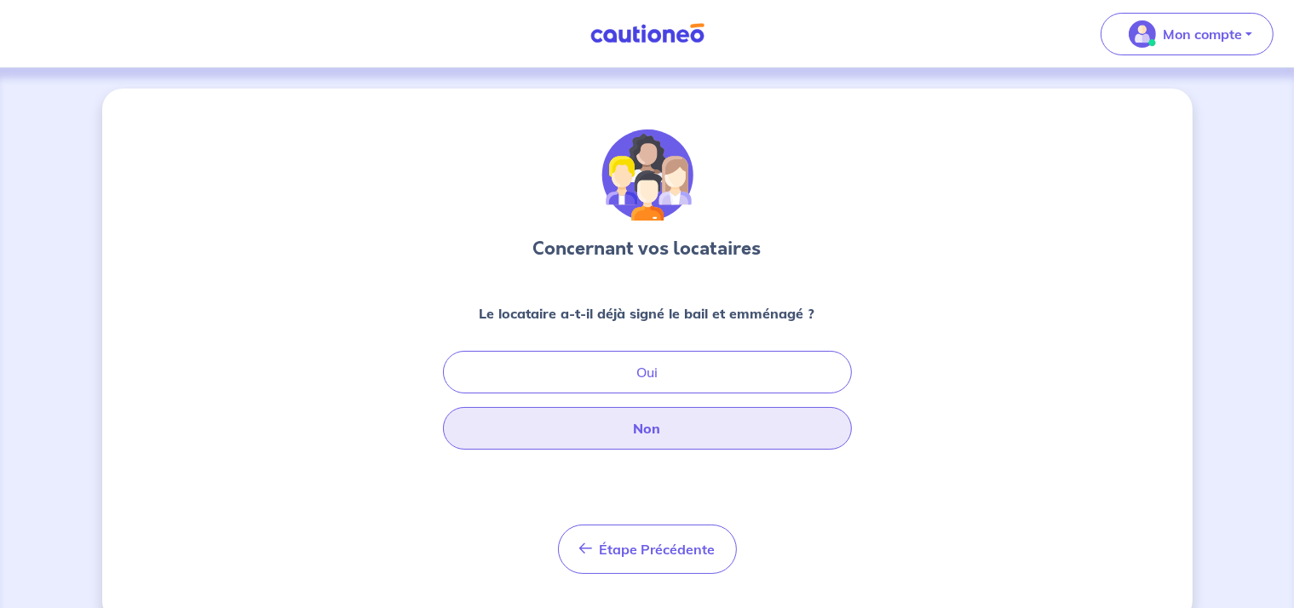
click at [722, 446] on button "Non" at bounding box center [647, 428] width 409 height 43
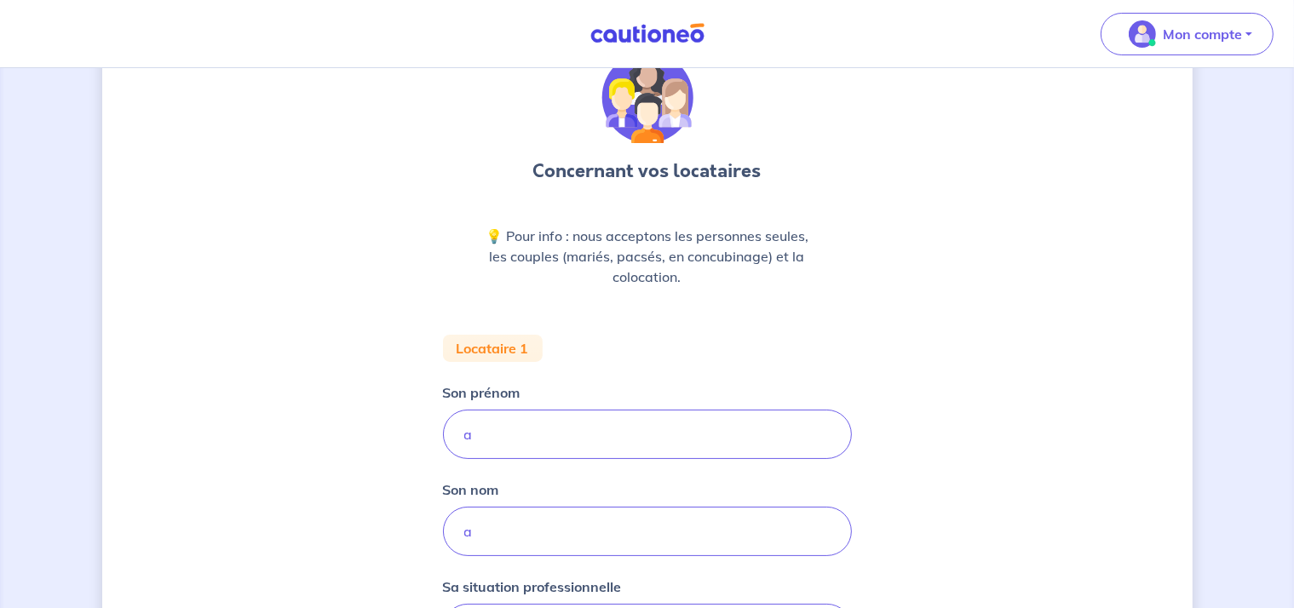
scroll to position [170, 0]
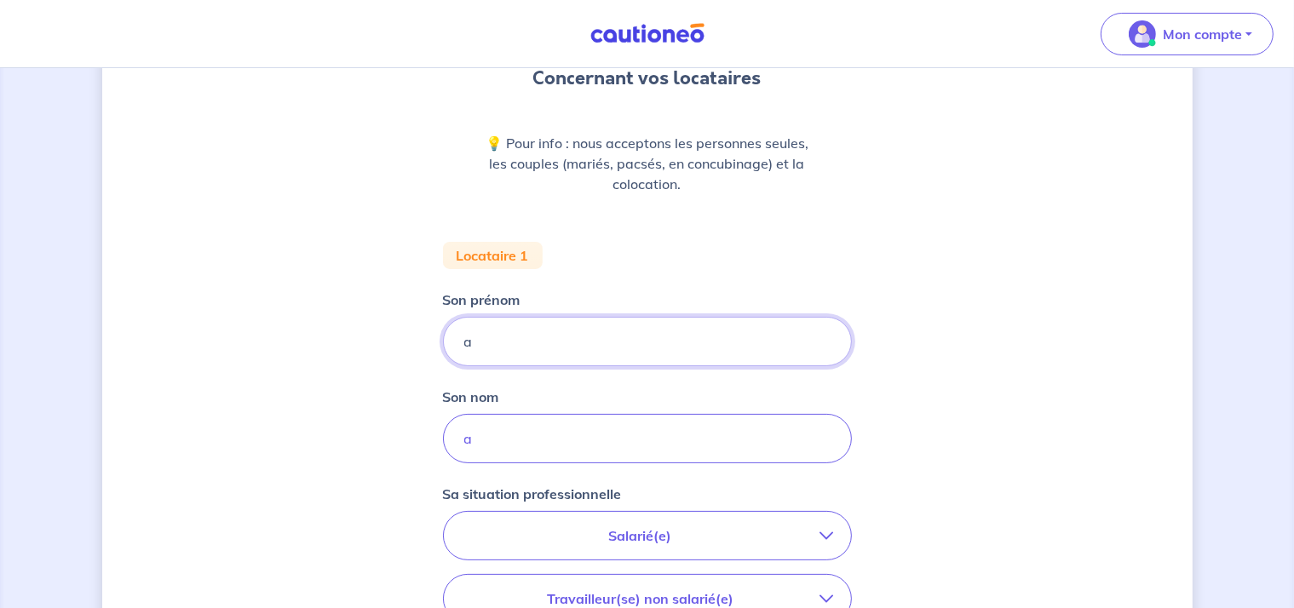
drag, startPoint x: 494, startPoint y: 331, endPoint x: 433, endPoint y: 335, distance: 61.5
click at [433, 335] on div "Concernant vos locataires 💡 Pour info : nous acceptons les personnes seules, le…" at bounding box center [647, 456] width 1091 height 1076
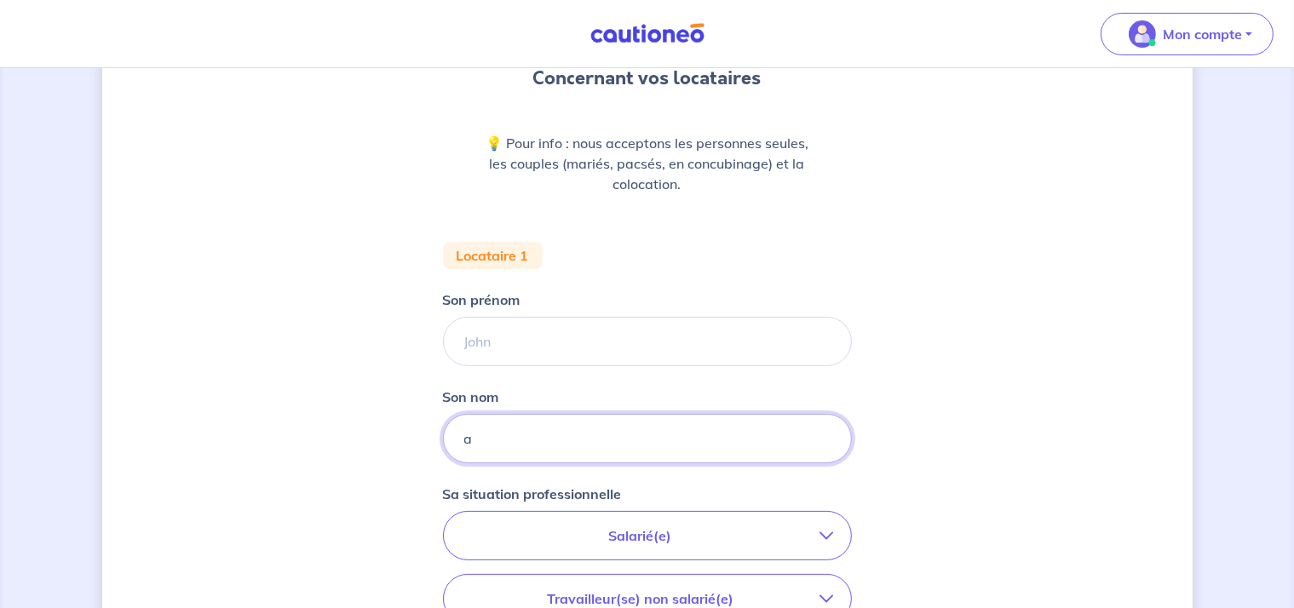
drag, startPoint x: 504, startPoint y: 447, endPoint x: 314, endPoint y: 448, distance: 190.0
click at [314, 448] on div "Concernant vos locataires 💡 Pour info : nous acceptons les personnes seules, le…" at bounding box center [647, 456] width 1091 height 1076
